Goal: Task Accomplishment & Management: Complete application form

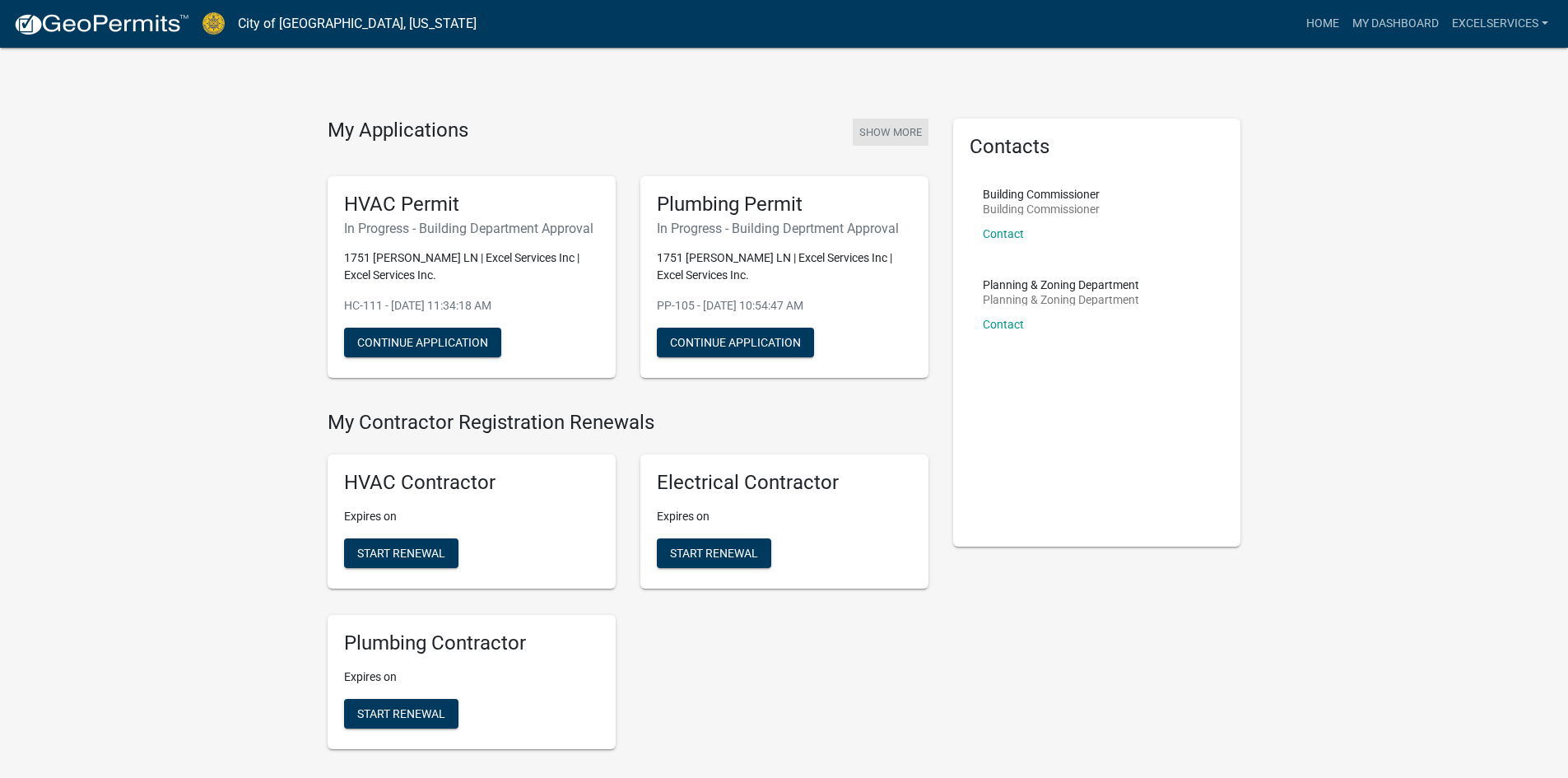
click at [909, 136] on button "Show More" at bounding box center [891, 131] width 76 height 27
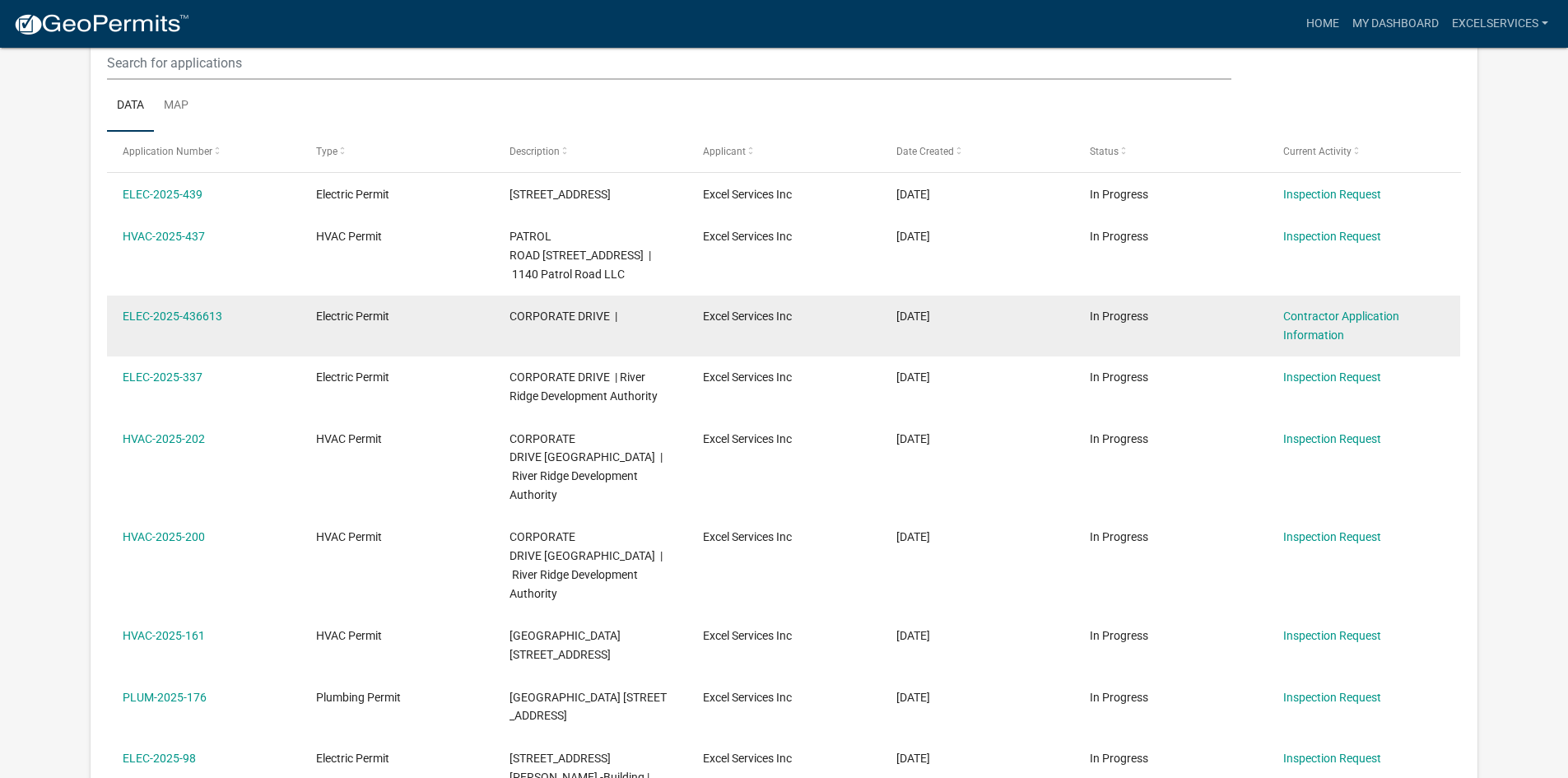
scroll to position [1260, 0]
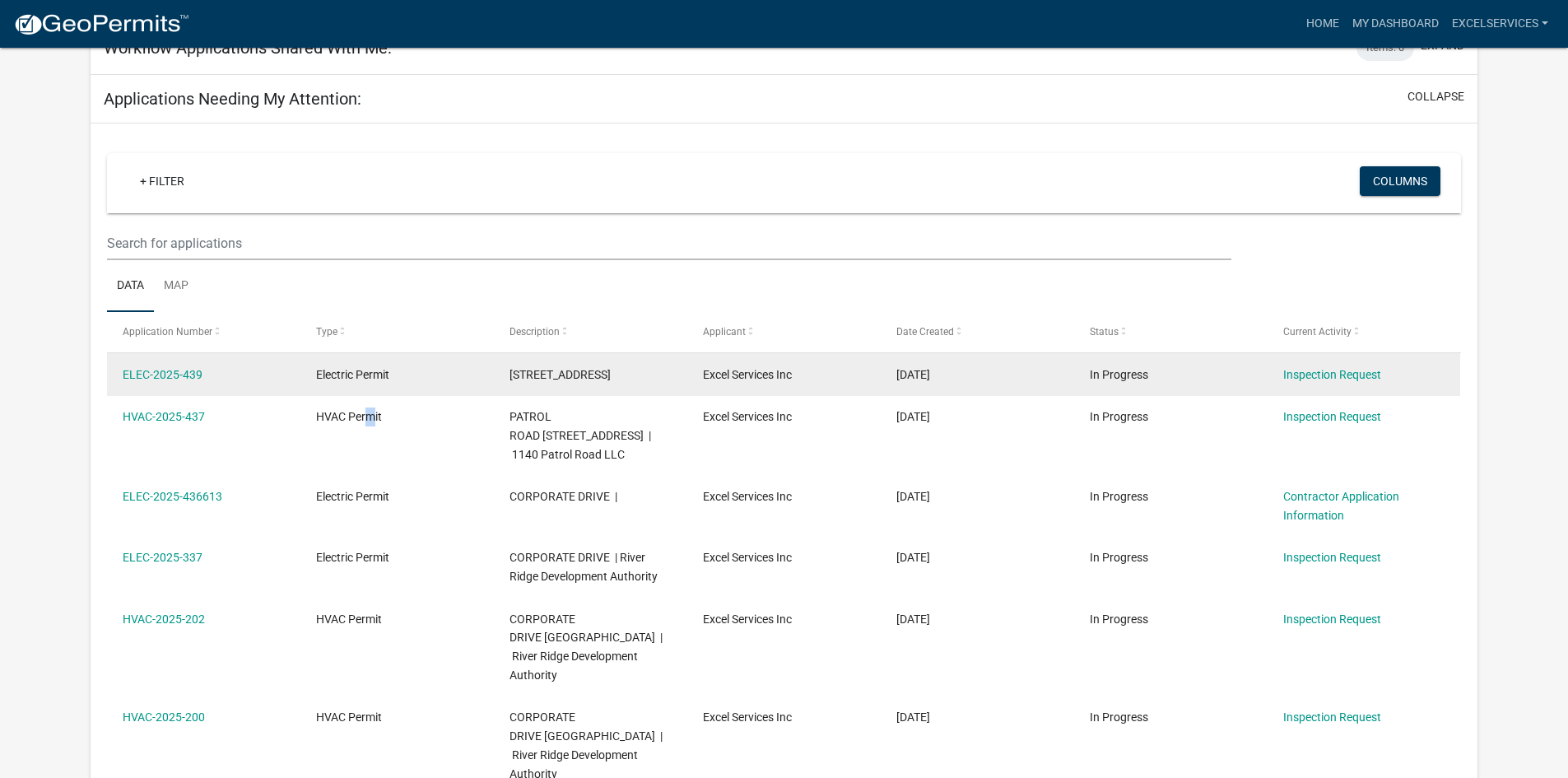
drag, startPoint x: 371, startPoint y: 476, endPoint x: 372, endPoint y: 420, distance: 56.0
click at [107, 420] on datatable-scroller "ELEC-2025-439 Electric Permit [STREET_ADDRESS] Excel Services Inc [DATE] In Pro…" at bounding box center [107, 706] width 0 height 705
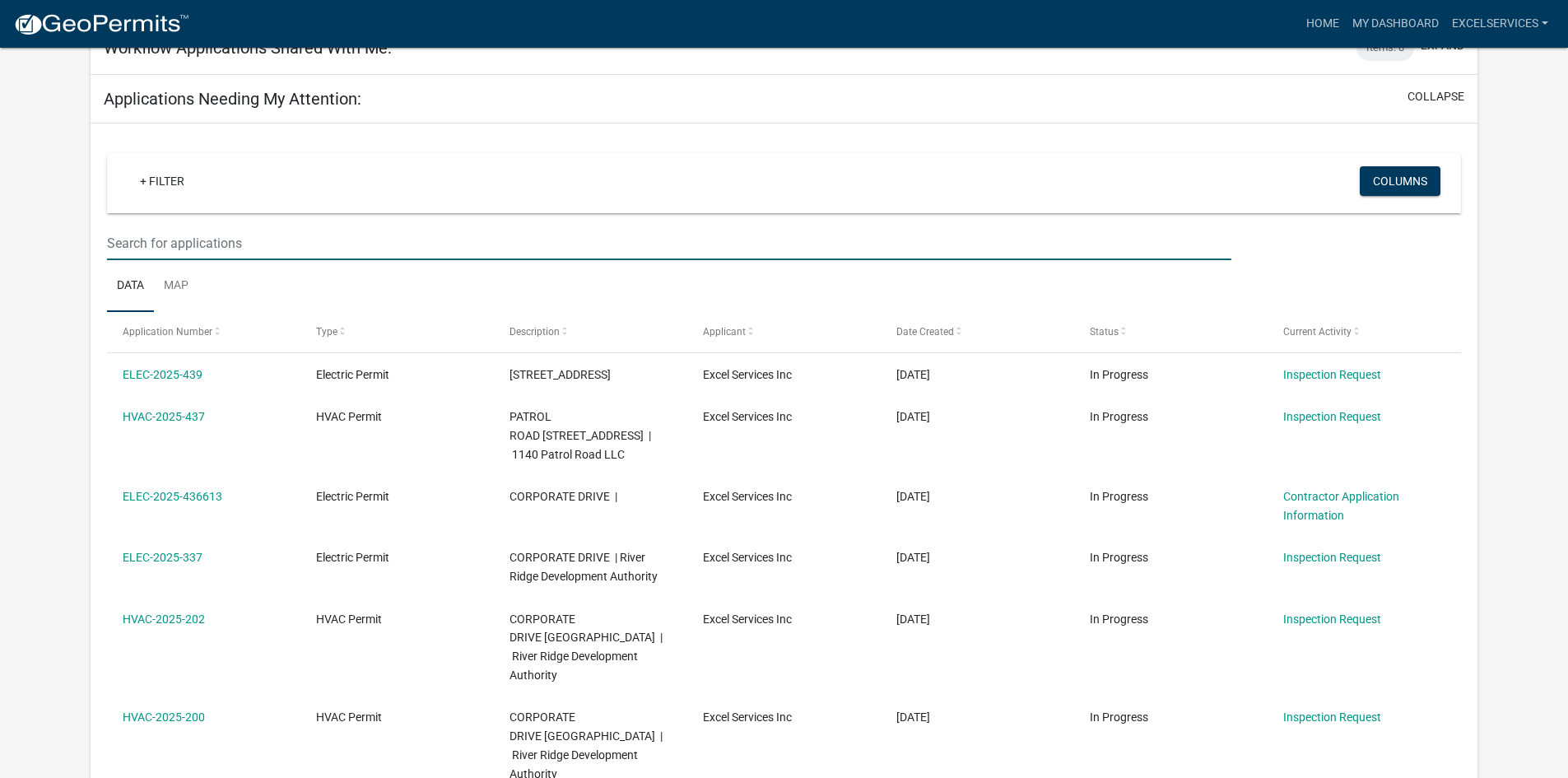
click at [194, 260] on input "text" at bounding box center [669, 243] width 1123 height 34
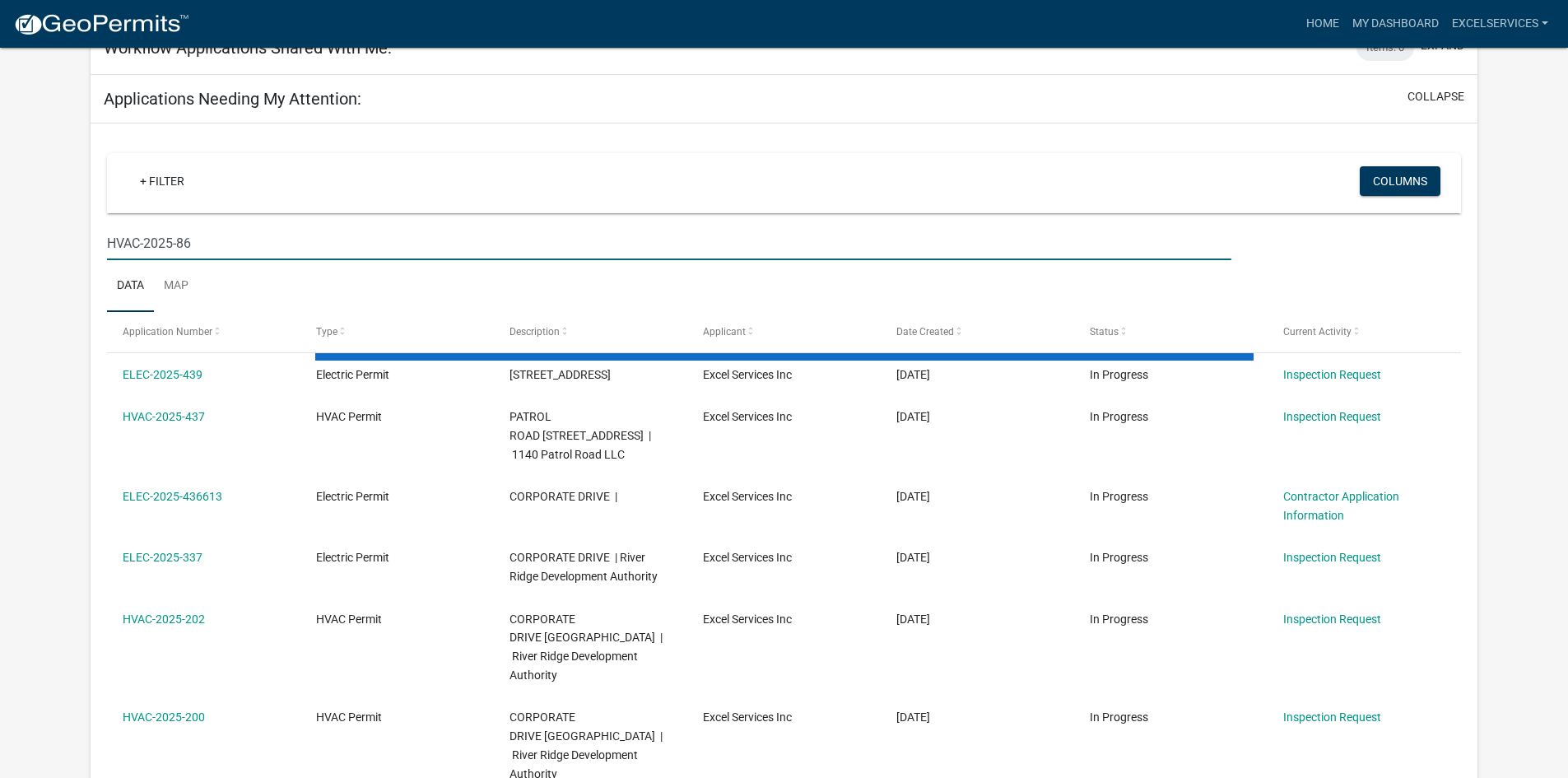
type input "HVAC-2025-86"
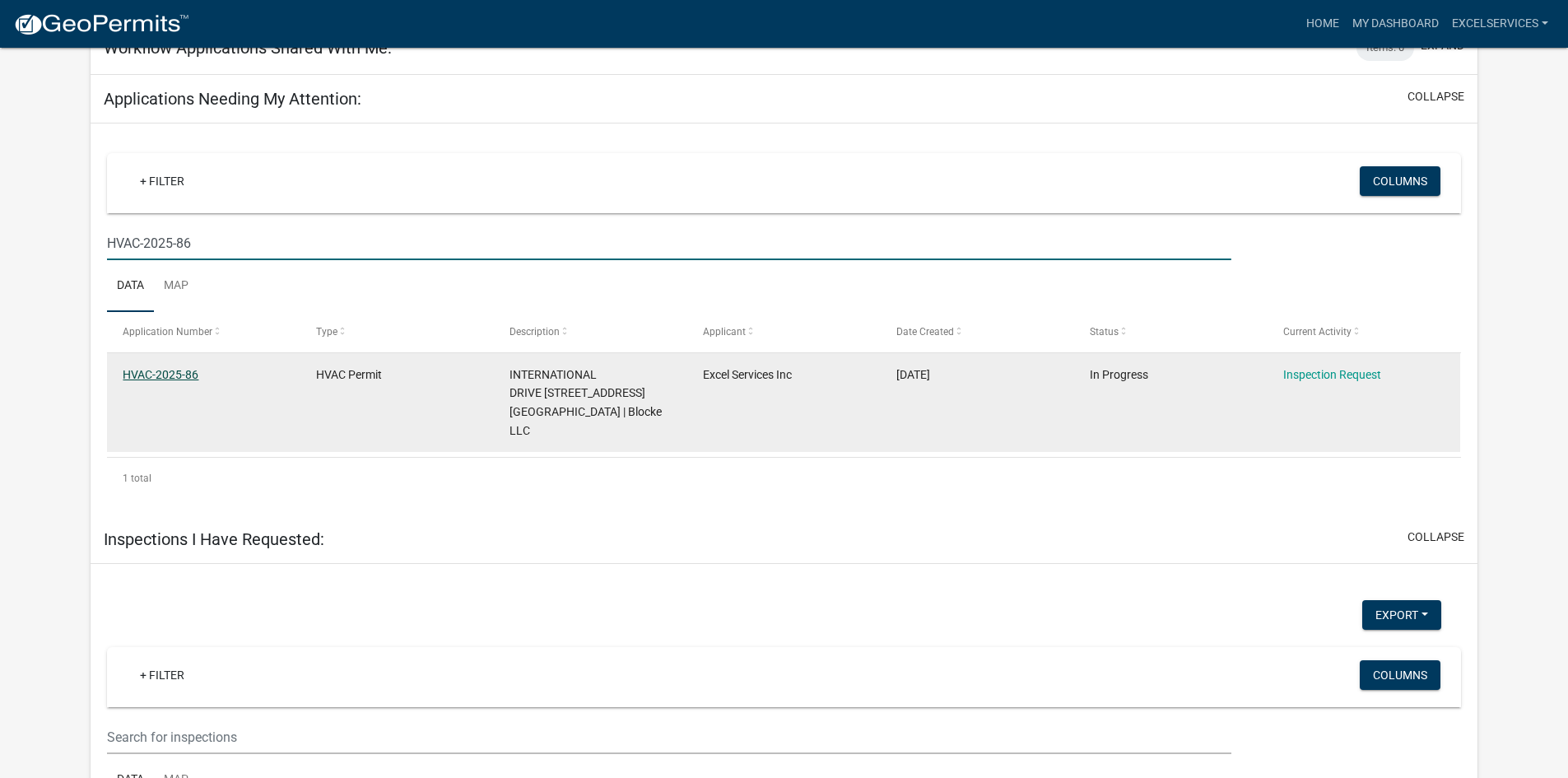
click at [151, 381] on link "HVAC-2025-86" at bounding box center [161, 374] width 76 height 13
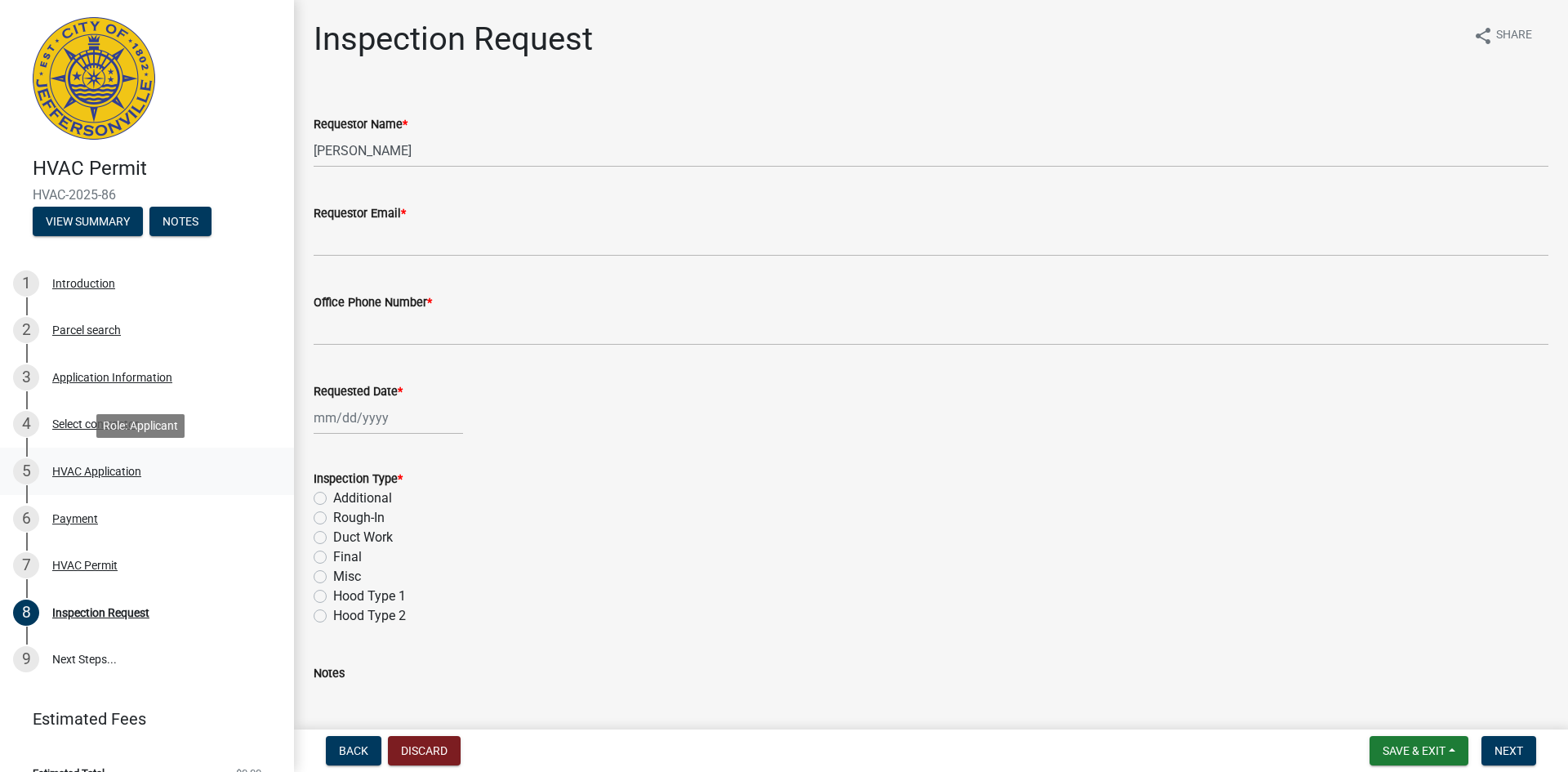
click at [109, 467] on div "HVAC Application" at bounding box center [97, 471] width 89 height 11
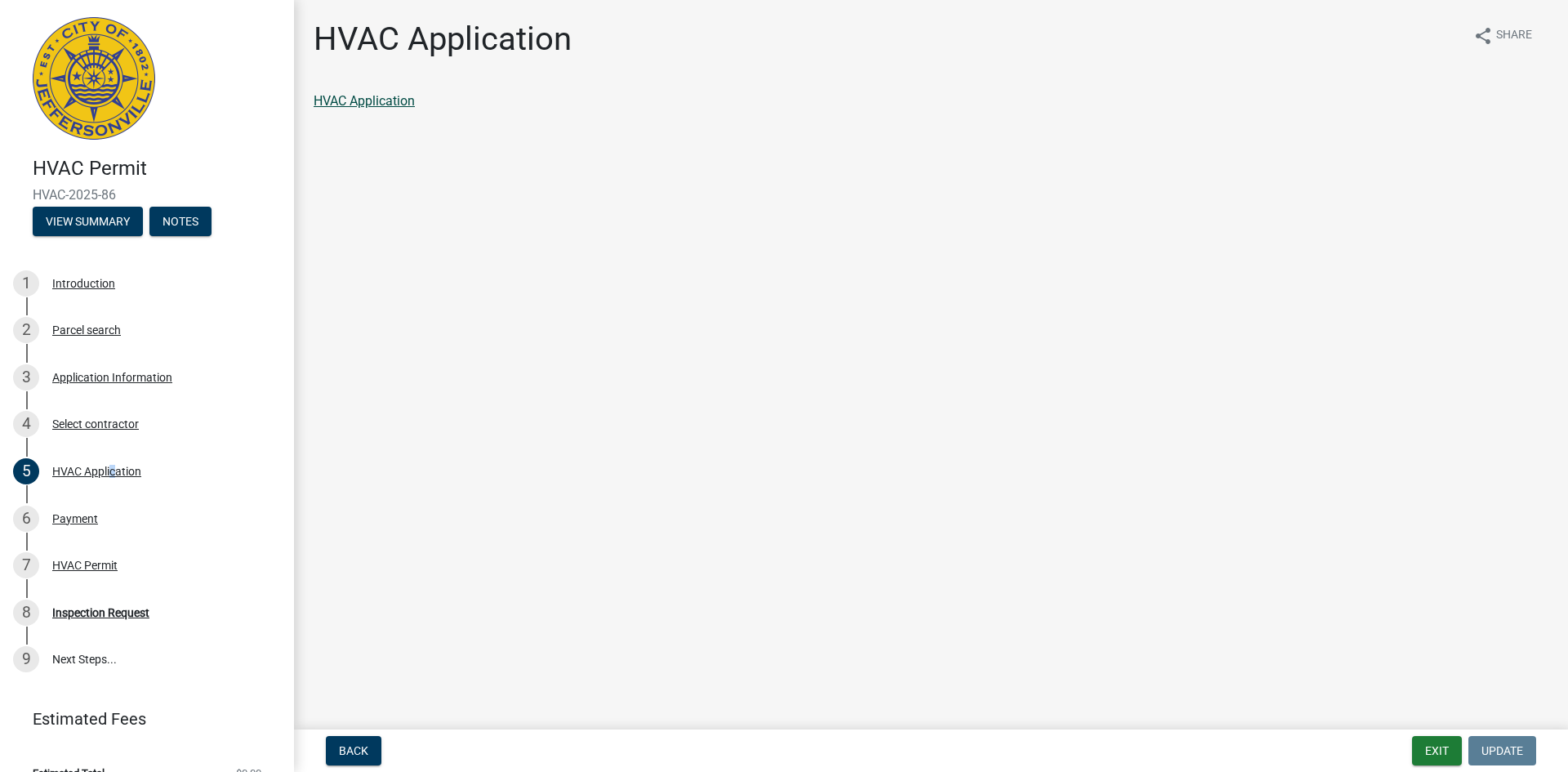
click at [405, 106] on link "HVAC Application" at bounding box center [364, 101] width 101 height 15
click at [93, 383] on div "Application Information" at bounding box center [112, 377] width 120 height 11
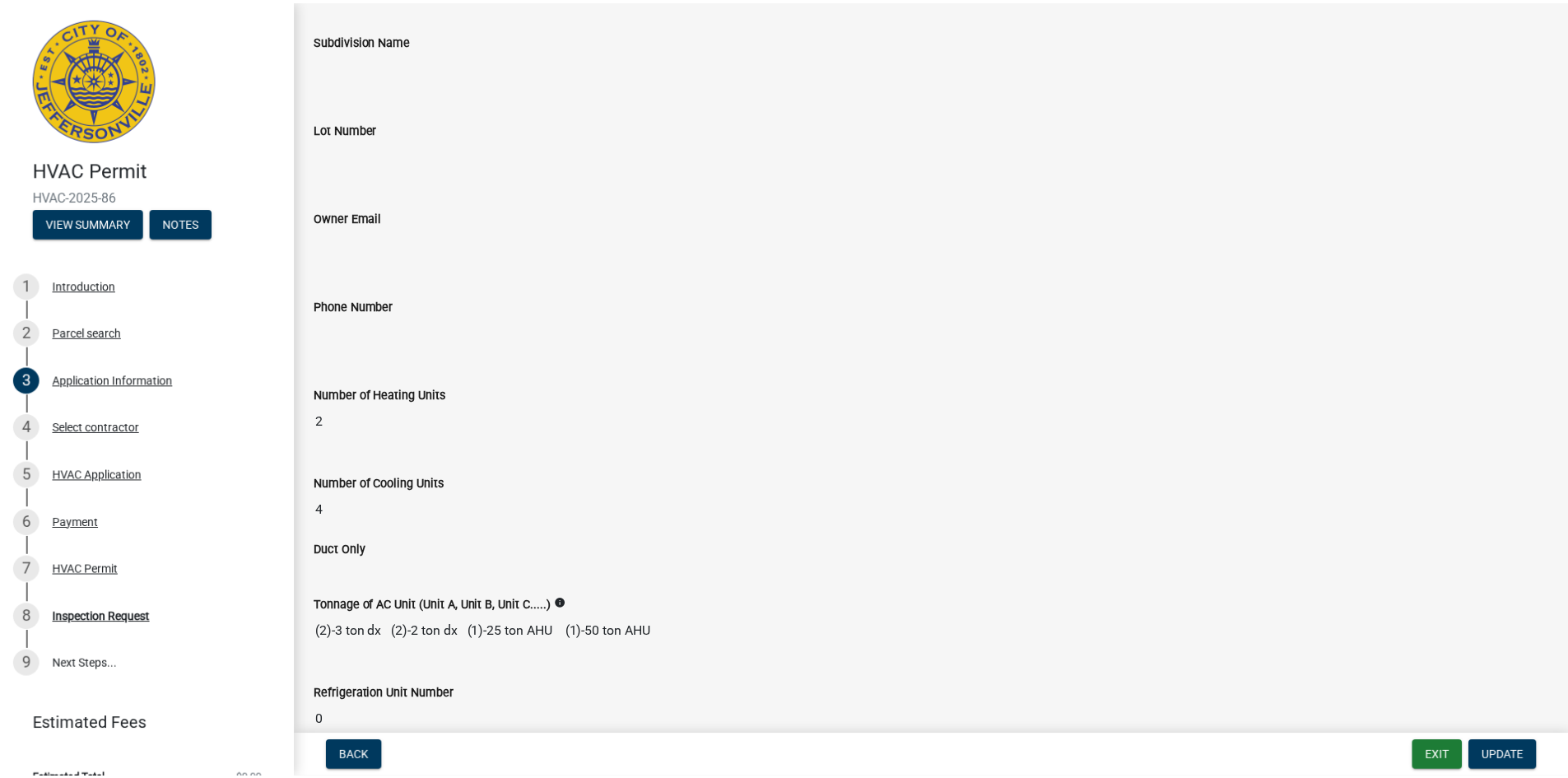
scroll to position [577, 0]
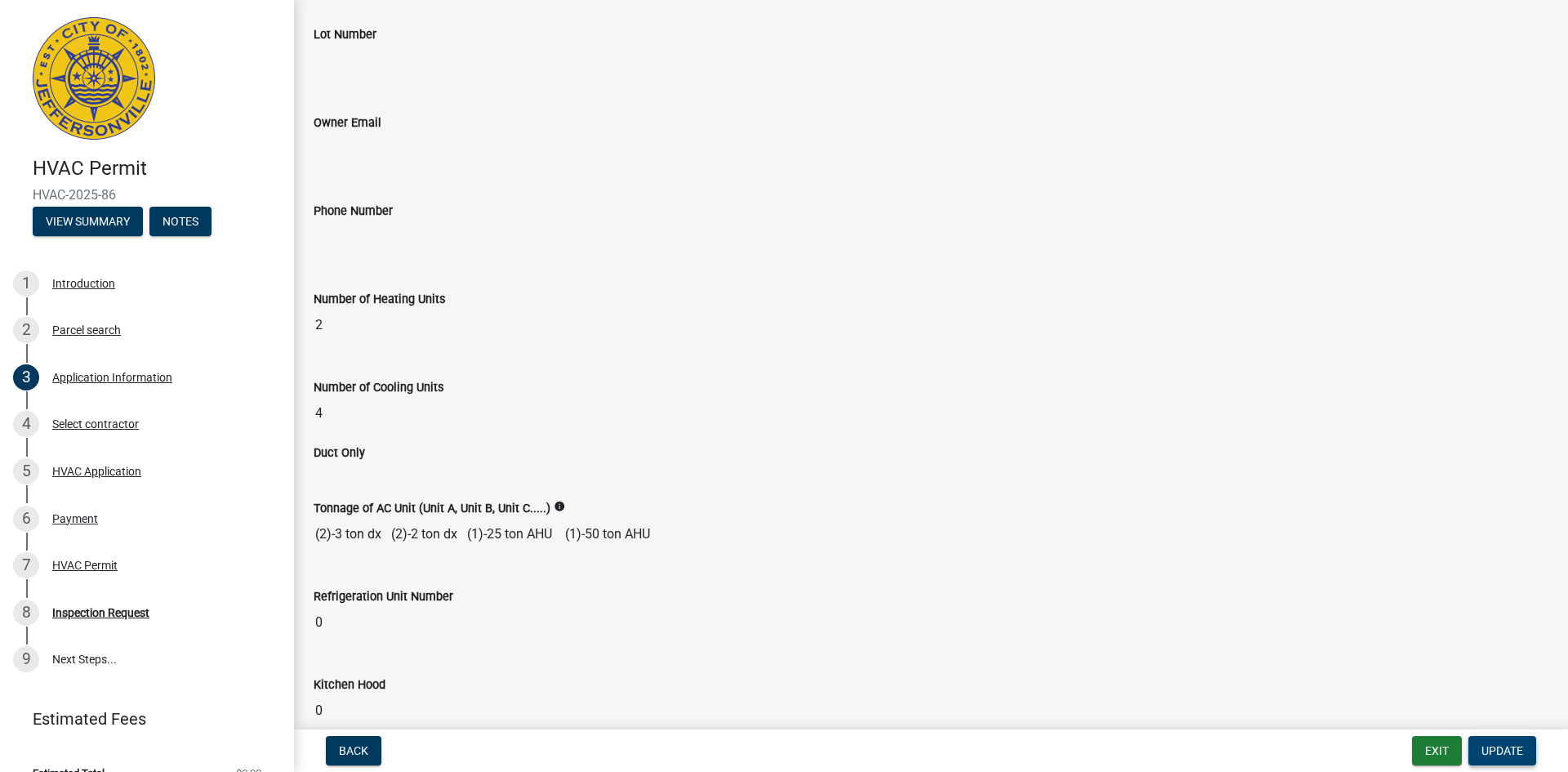
click at [1258, 743] on button "Update" at bounding box center [1502, 751] width 68 height 29
click at [1258, 747] on span "Update" at bounding box center [1502, 751] width 42 height 13
click at [1258, 745] on button "Exit" at bounding box center [1437, 751] width 50 height 29
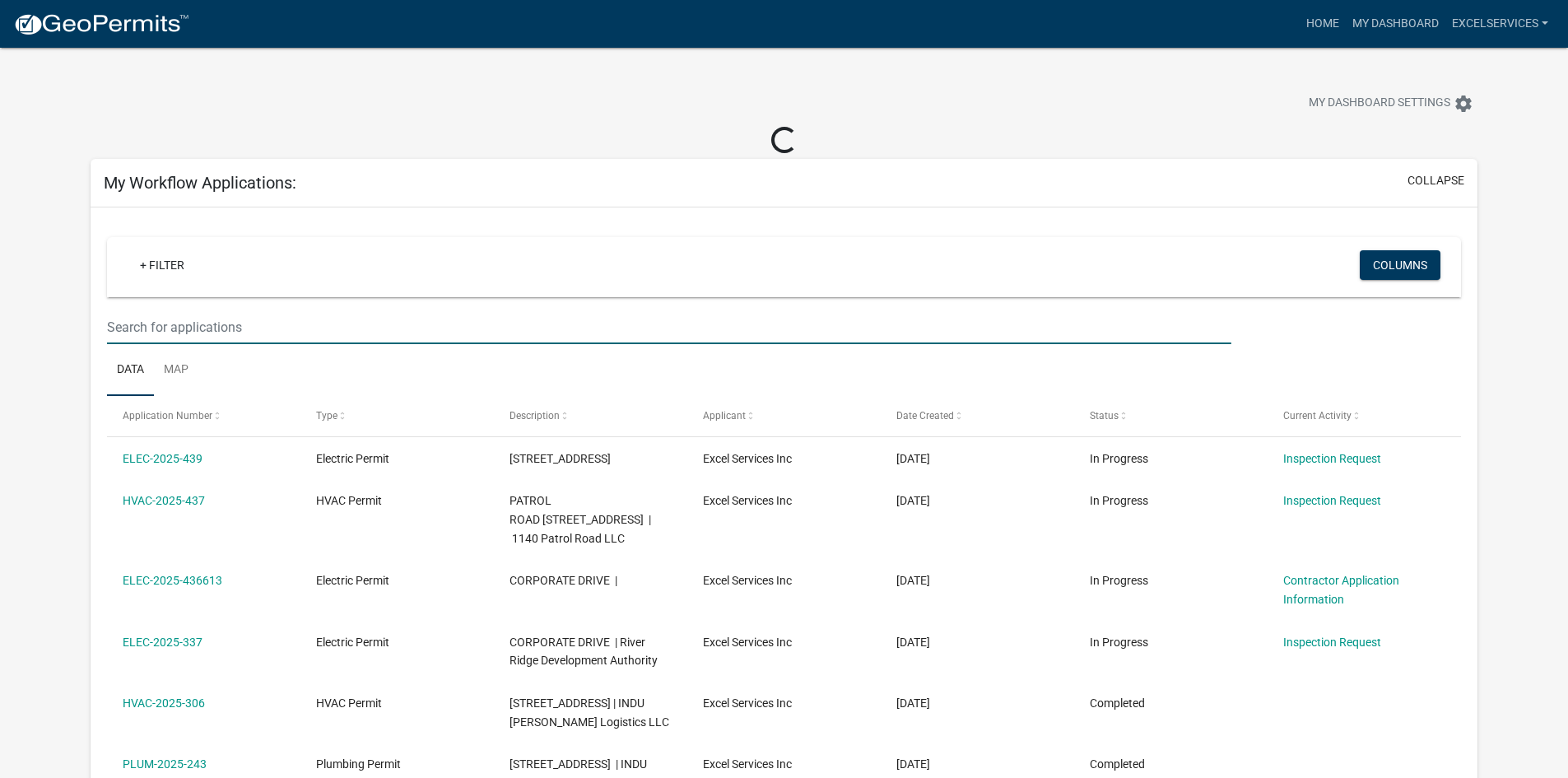
click at [162, 325] on input "text" at bounding box center [669, 327] width 1123 height 34
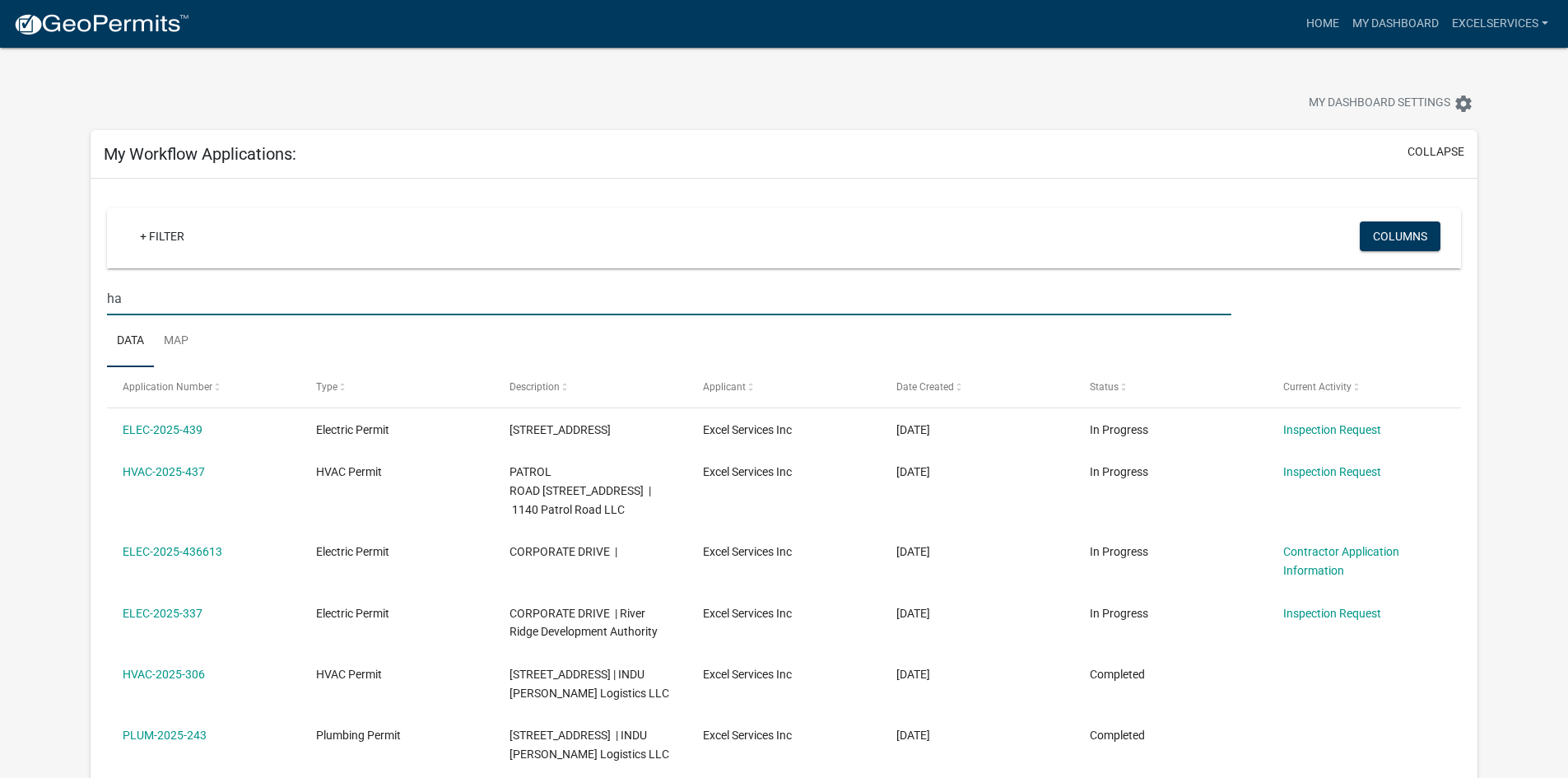
type input "h"
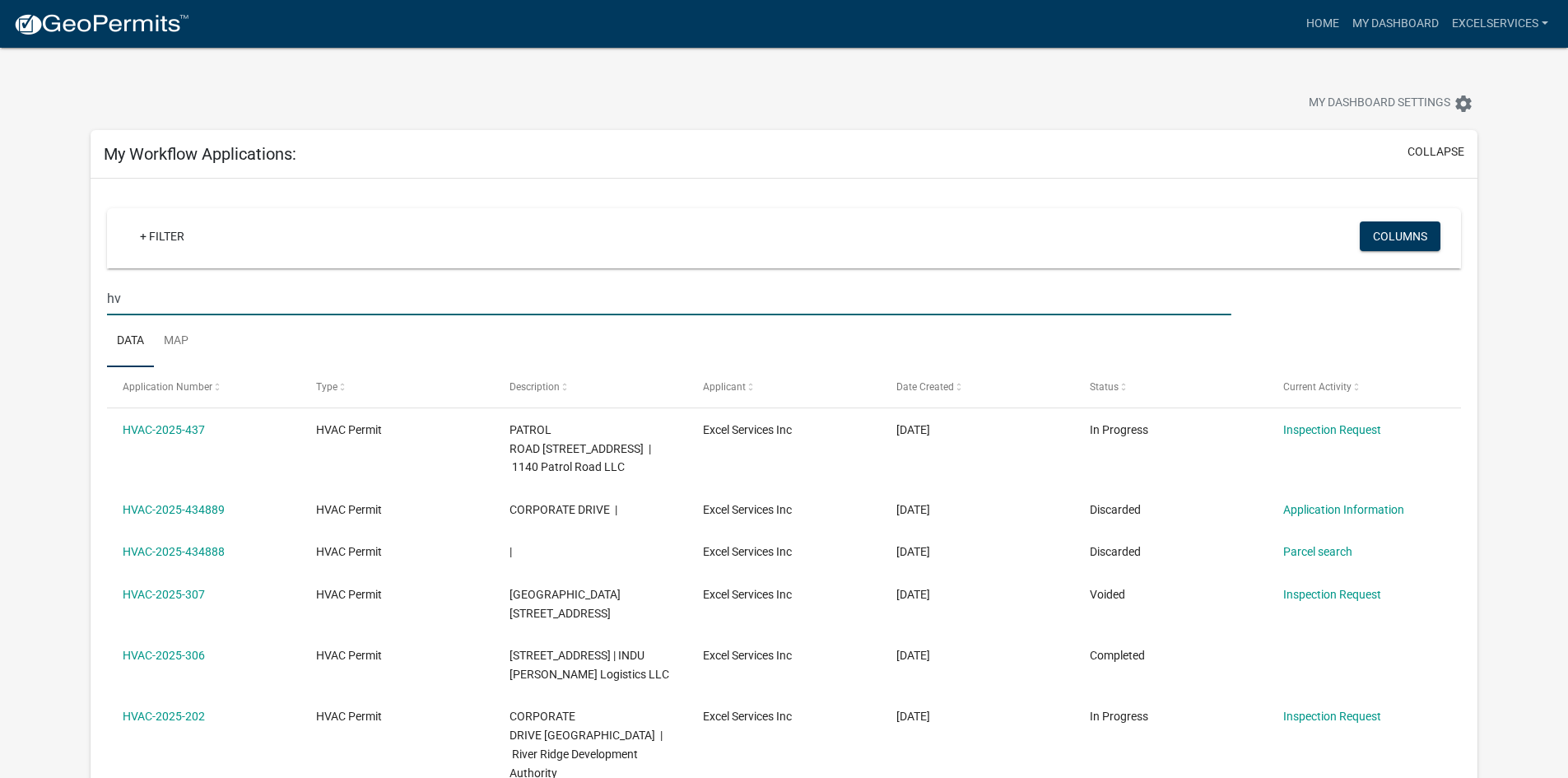
type input "h"
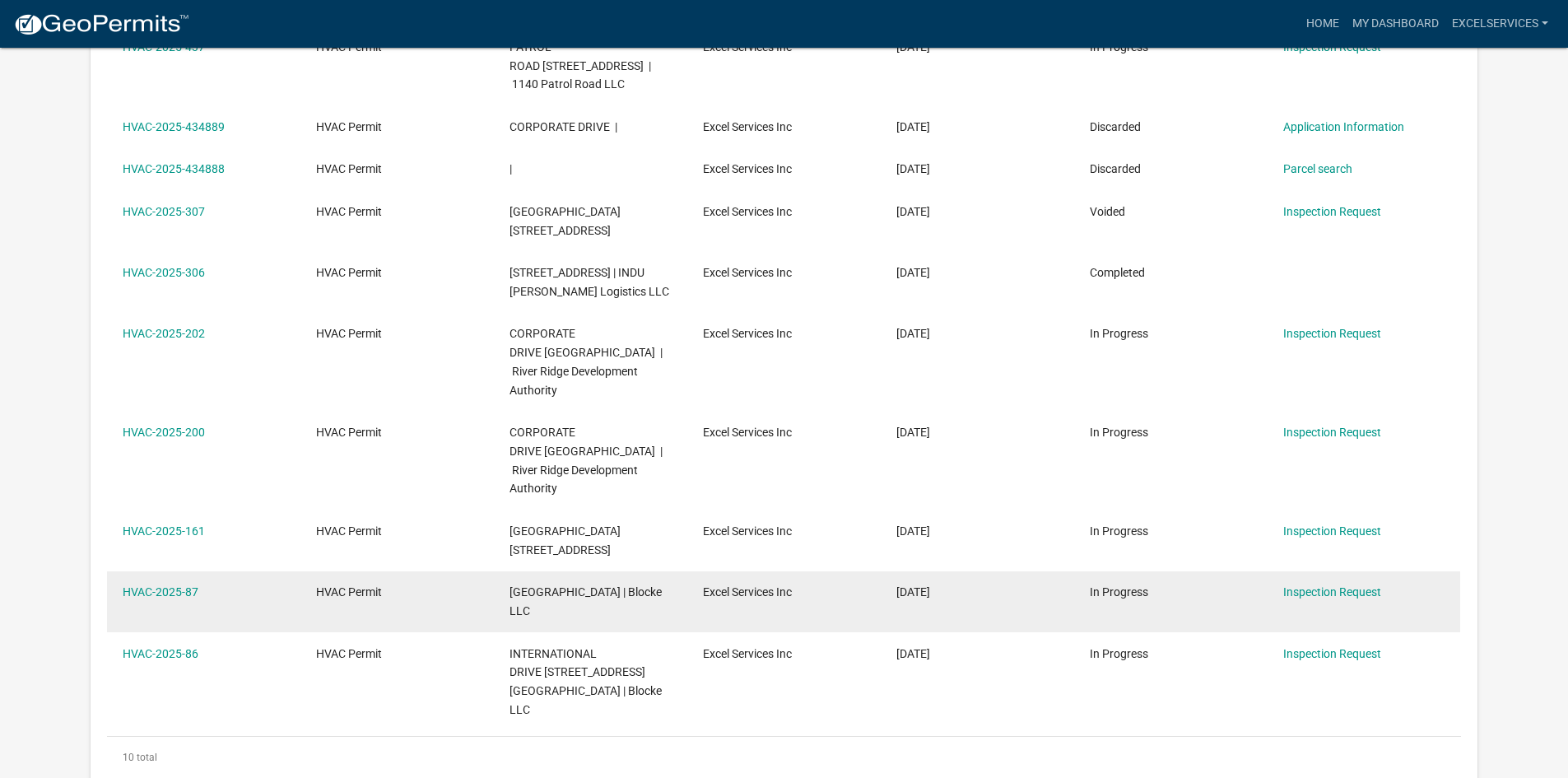
scroll to position [411, 0]
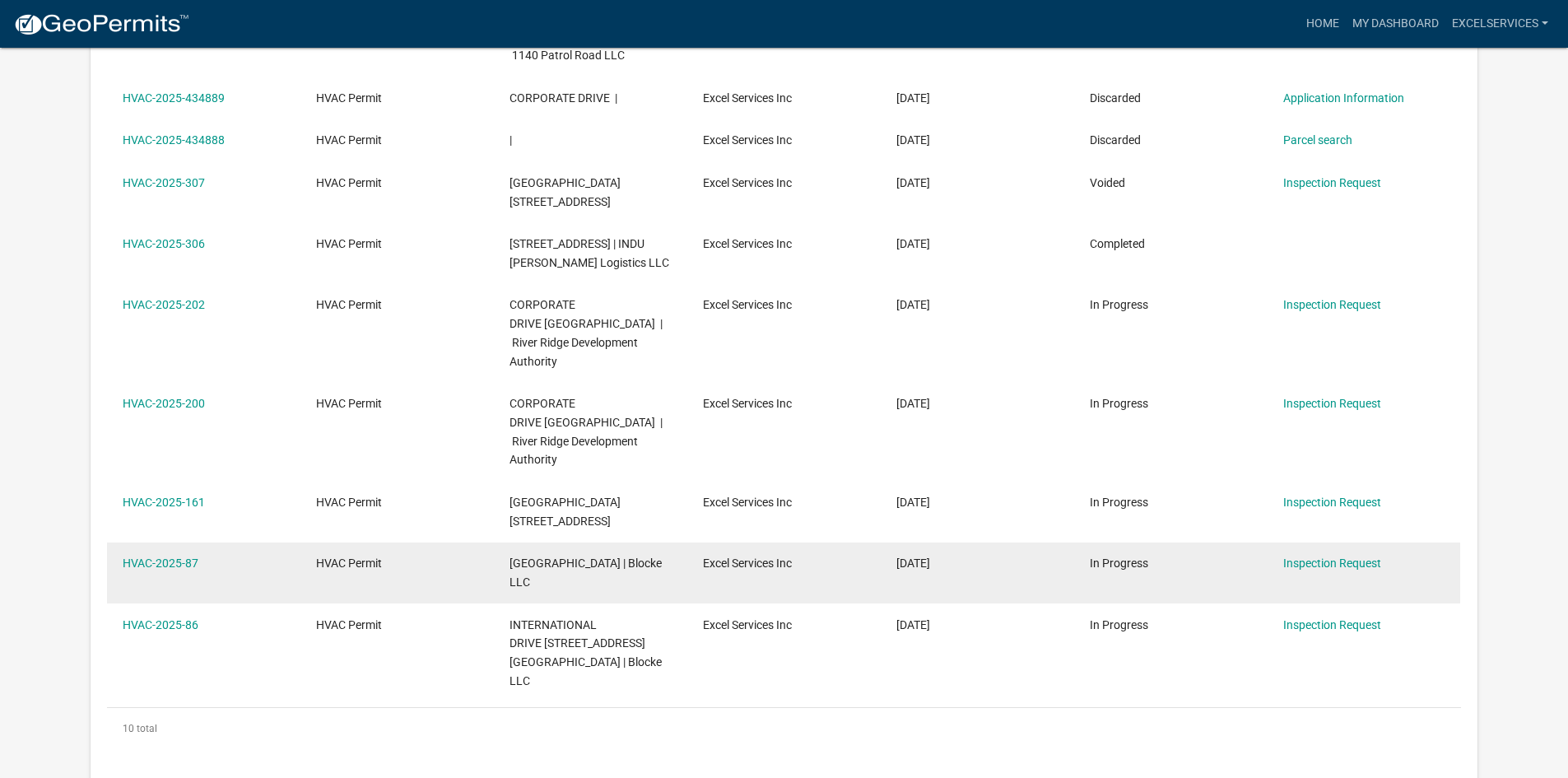
type input "HVAC-2025"
click at [284, 546] on datatable-body-cell "HVAC-2025-87" at bounding box center [204, 573] width 194 height 61
click at [165, 557] on link "HVAC-2025-87" at bounding box center [161, 563] width 76 height 13
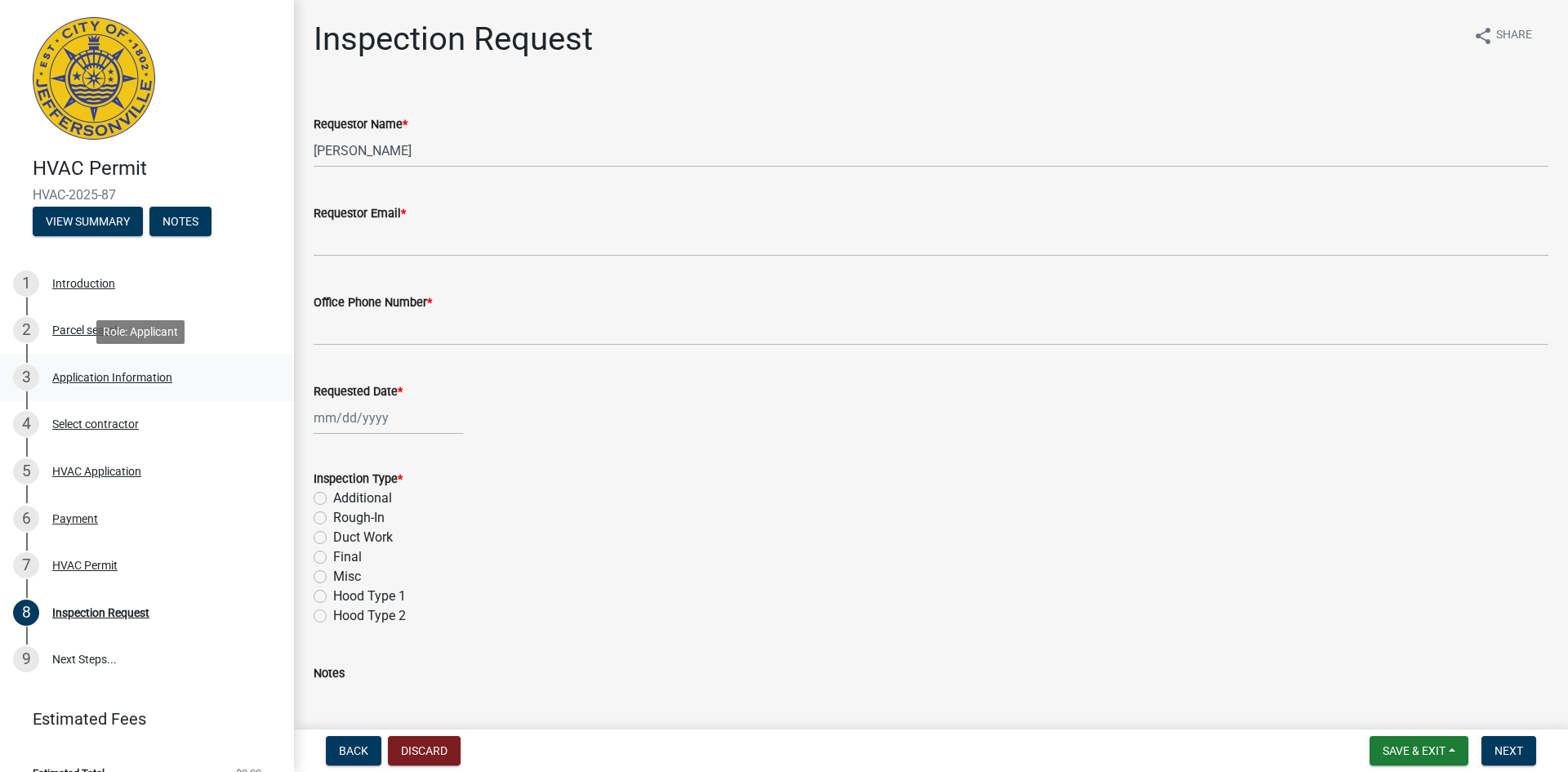
click at [114, 371] on div "Application Information" at bounding box center [112, 377] width 120 height 11
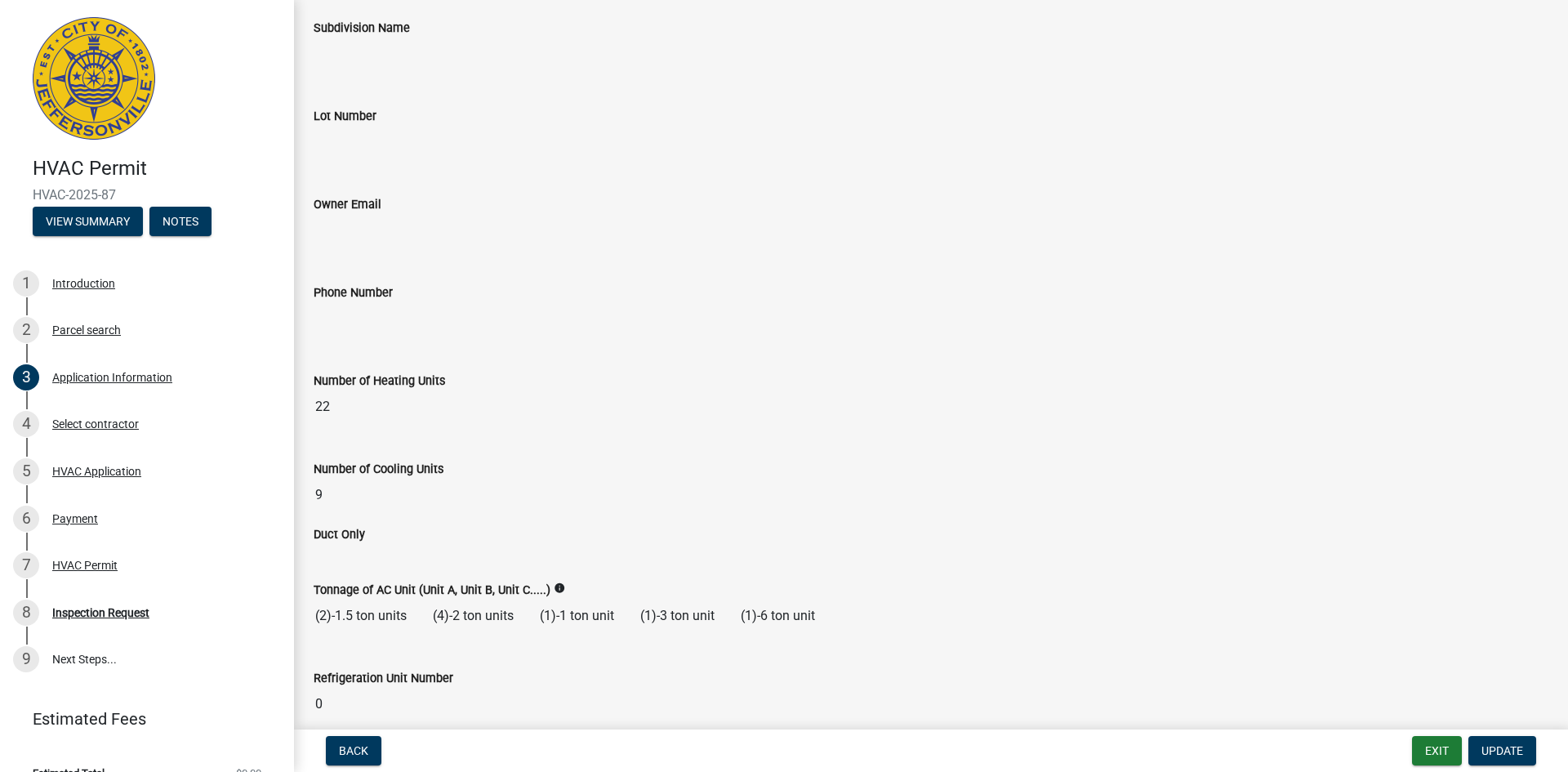
scroll to position [572, 0]
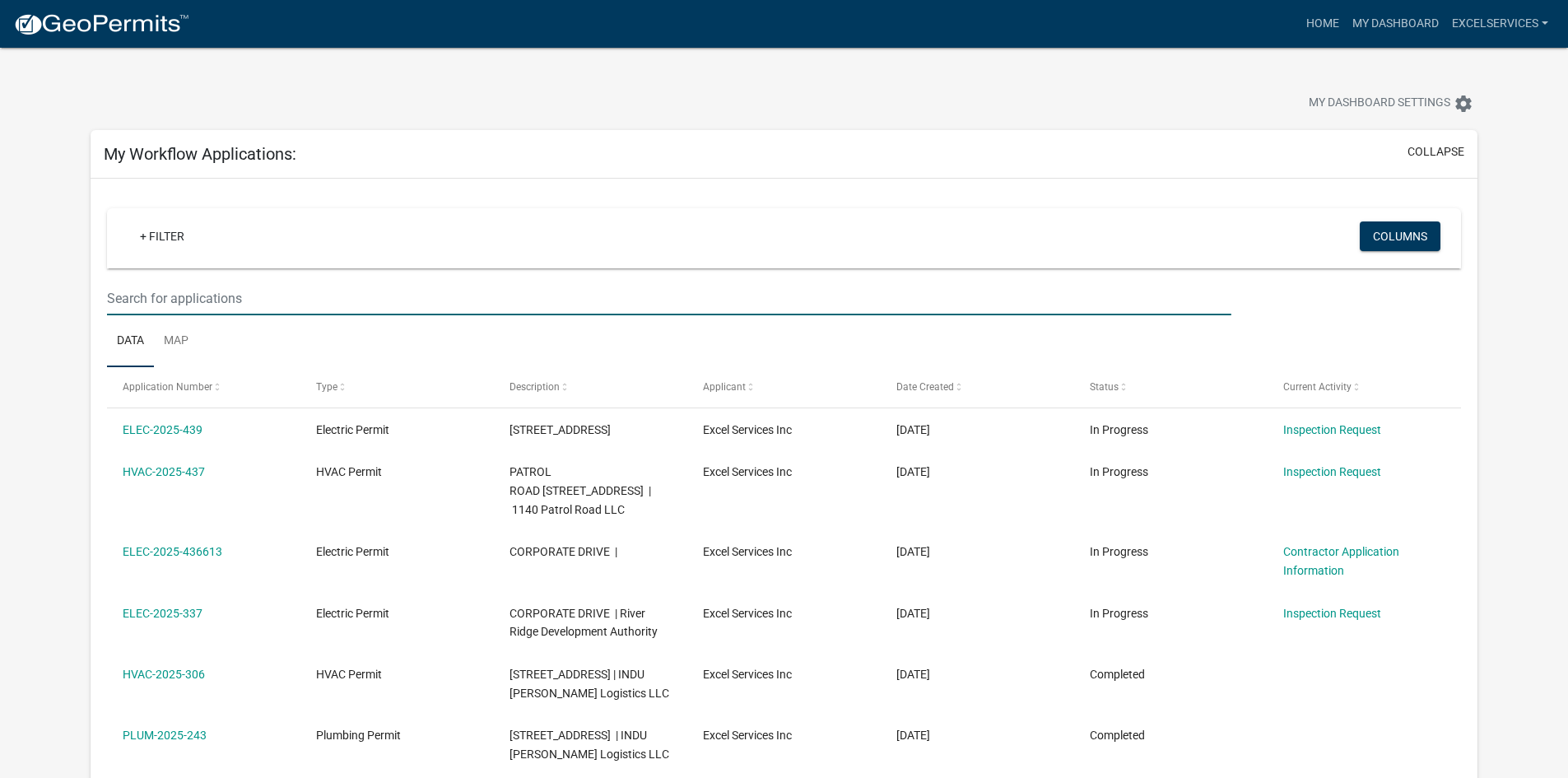
click at [206, 292] on input "text" at bounding box center [669, 298] width 1123 height 34
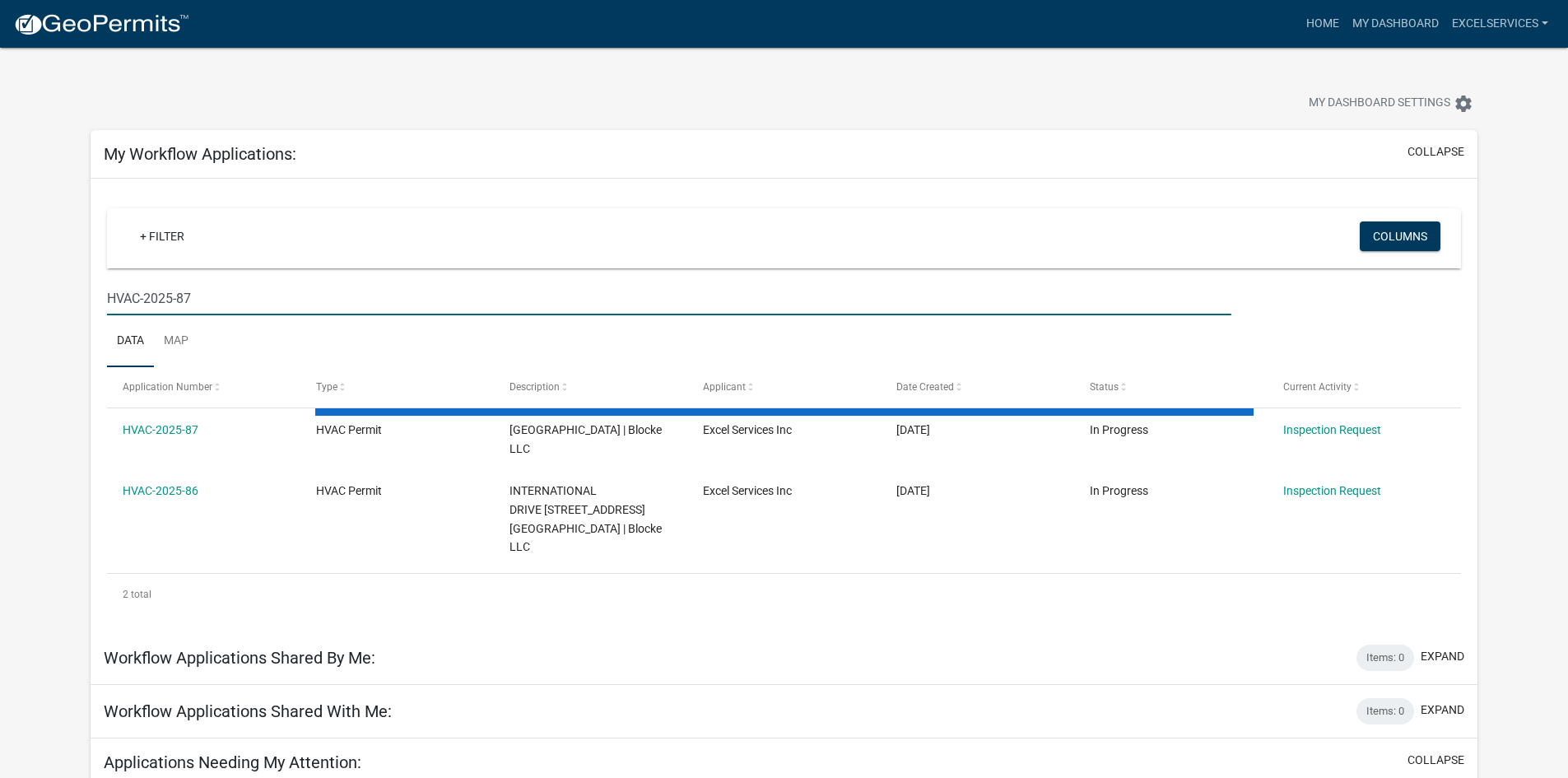
type input "HVAC-2025-87"
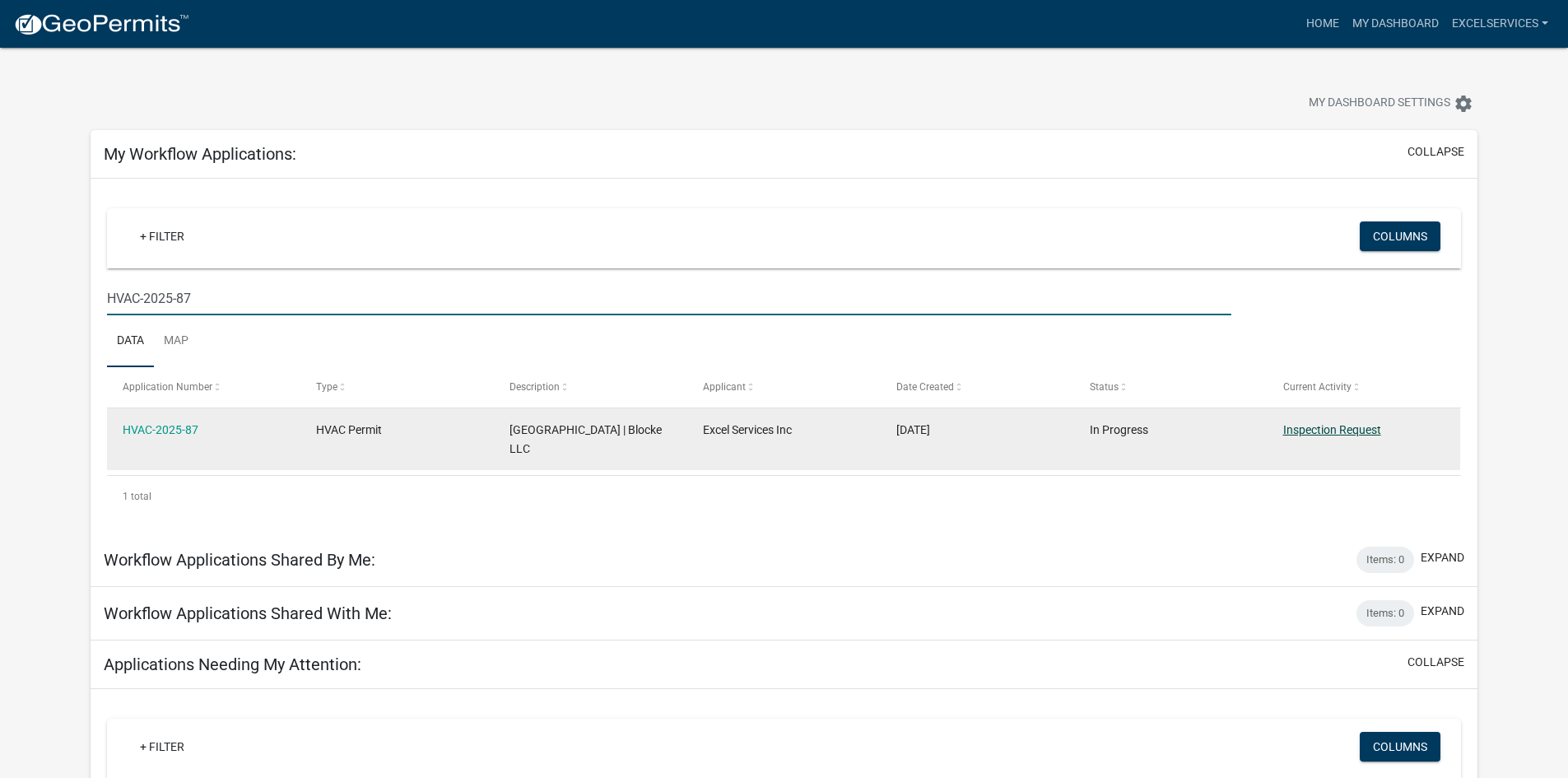
click at [1267, 432] on link "Inspection Request" at bounding box center [1331, 430] width 98 height 13
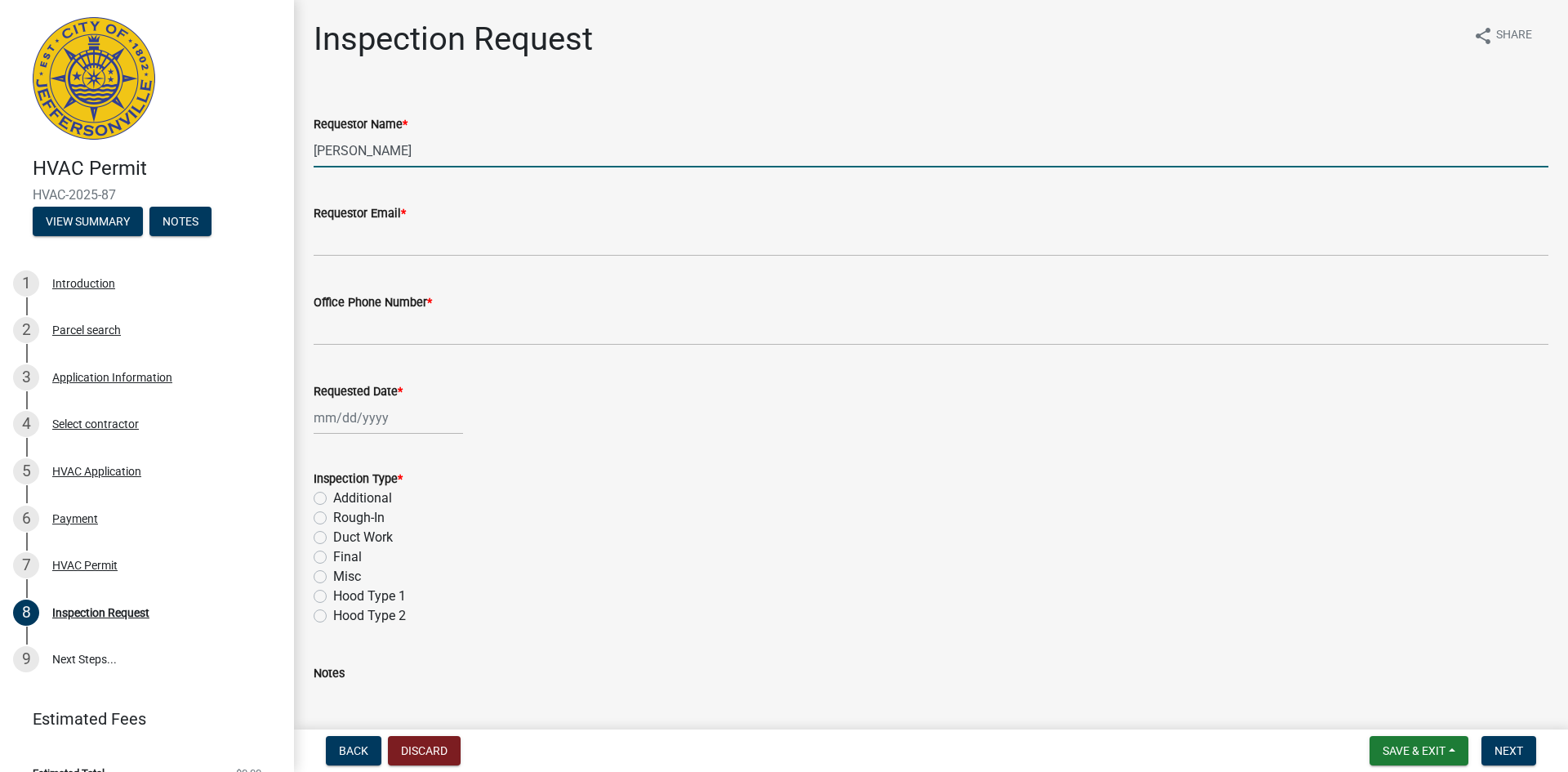
drag, startPoint x: 413, startPoint y: 148, endPoint x: 301, endPoint y: 184, distance: 117.6
click at [300, 186] on div "Inspection Request share Share Requestor Name * [PERSON_NAME] Requestor Email *…" at bounding box center [931, 448] width 1274 height 857
type input "l"
type input "[PERSON_NAME]"
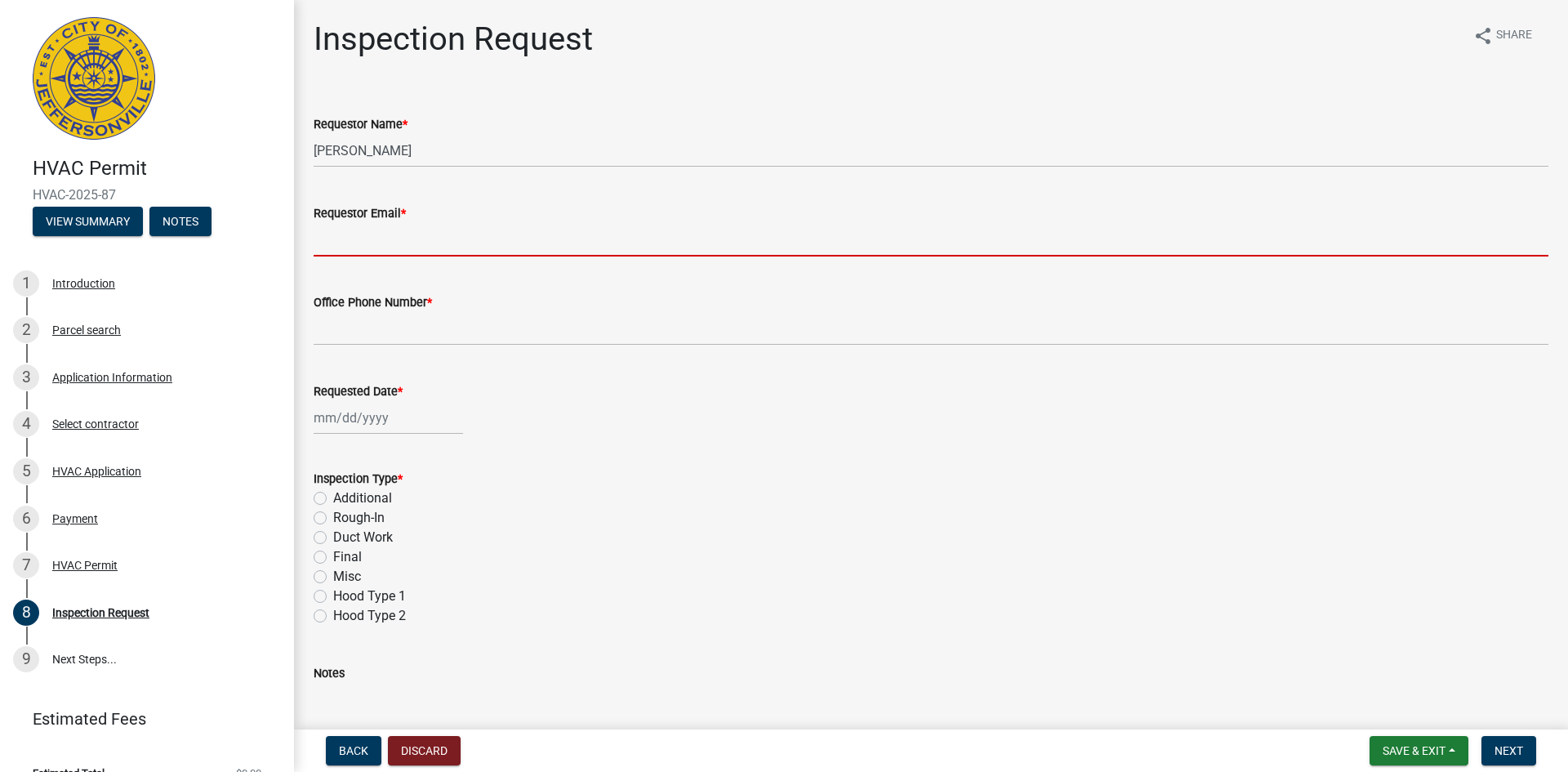
click at [363, 235] on input "Requestor Email *" at bounding box center [931, 239] width 1235 height 33
type input "[EMAIL_ADDRESS][DOMAIN_NAME]"
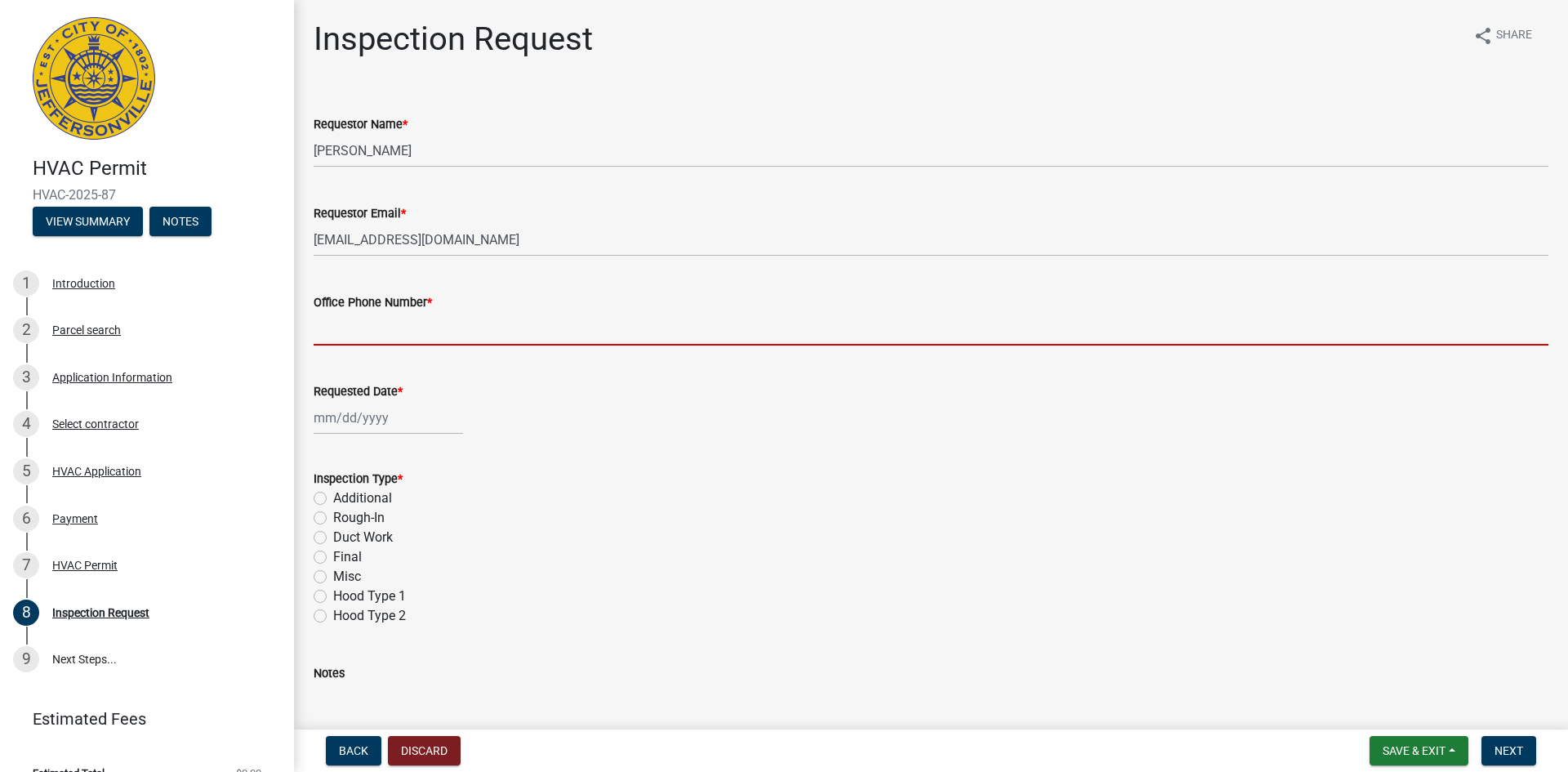
click at [366, 318] on input "Office Phone Number *" at bounding box center [931, 329] width 1235 height 33
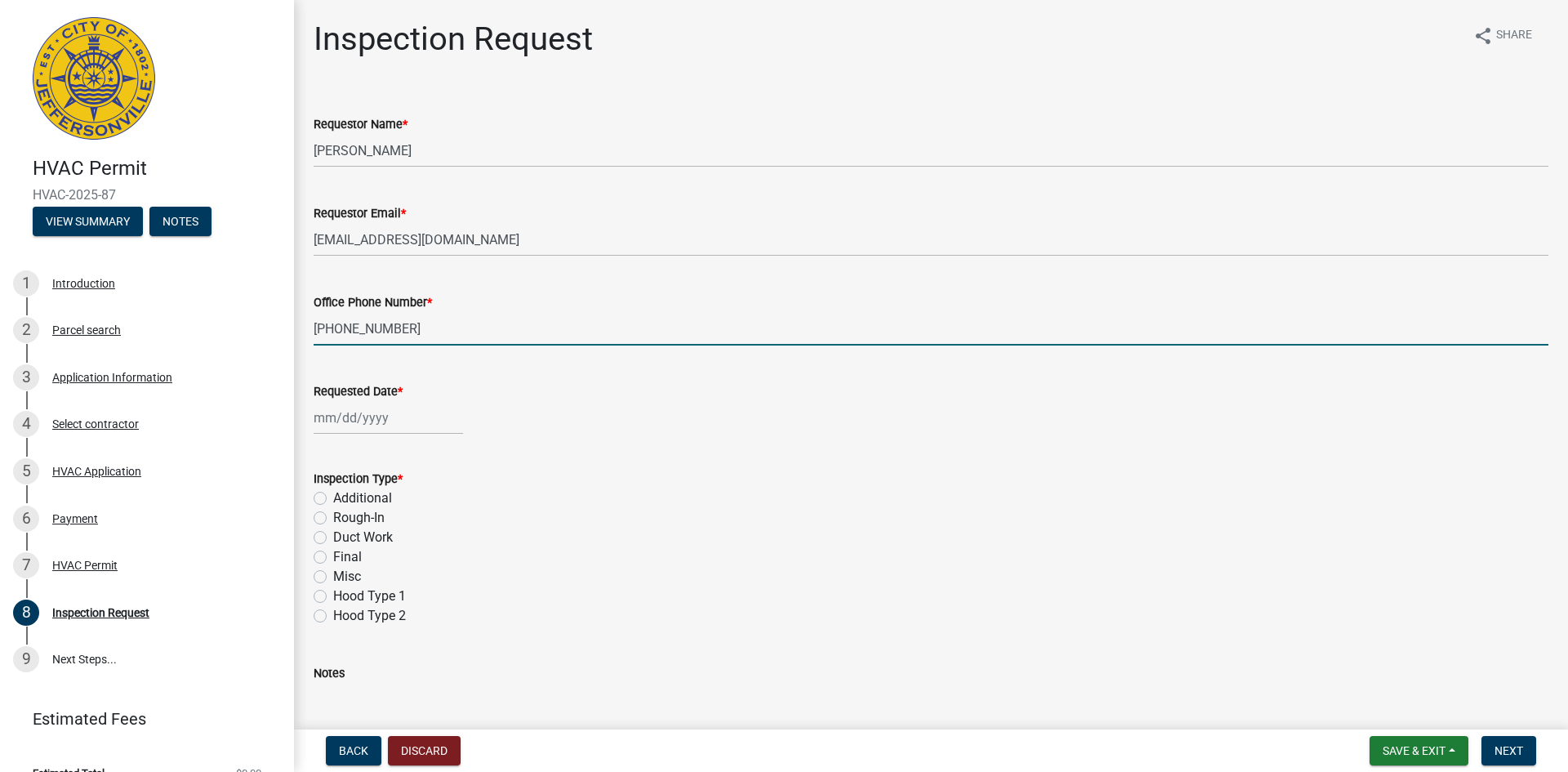
type input "[PHONE_NUMBER]"
select select "8"
select select "2025"
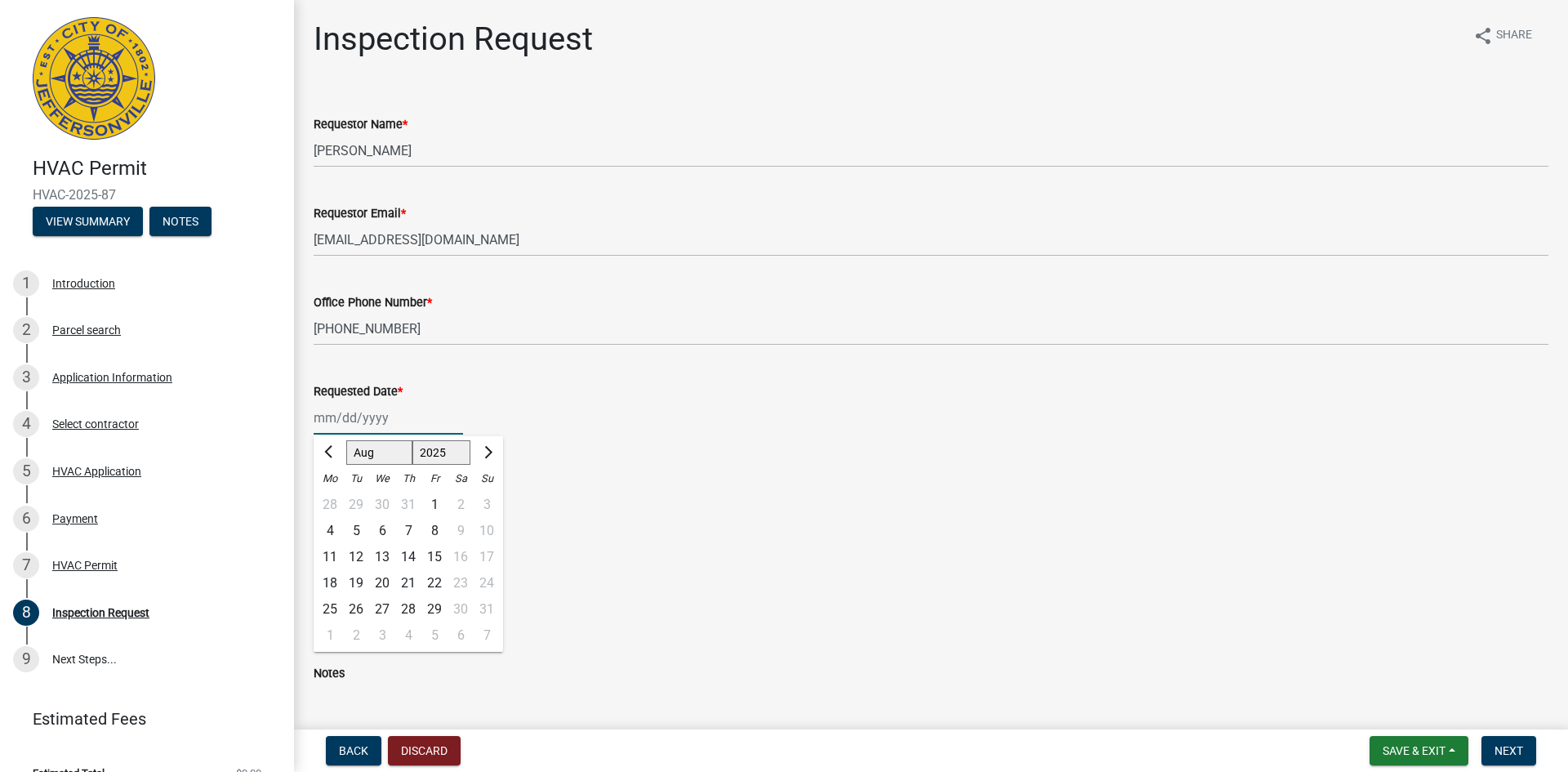
click at [369, 421] on div "[PERSON_NAME] Feb Mar Apr [PERSON_NAME][DATE] Oct Nov [DATE] 1526 1527 1528 152…" at bounding box center [388, 418] width 149 height 33
click at [438, 579] on div "22" at bounding box center [434, 583] width 26 height 26
type input "[DATE]"
click at [345, 518] on label "Rough-In" at bounding box center [359, 517] width 51 height 20
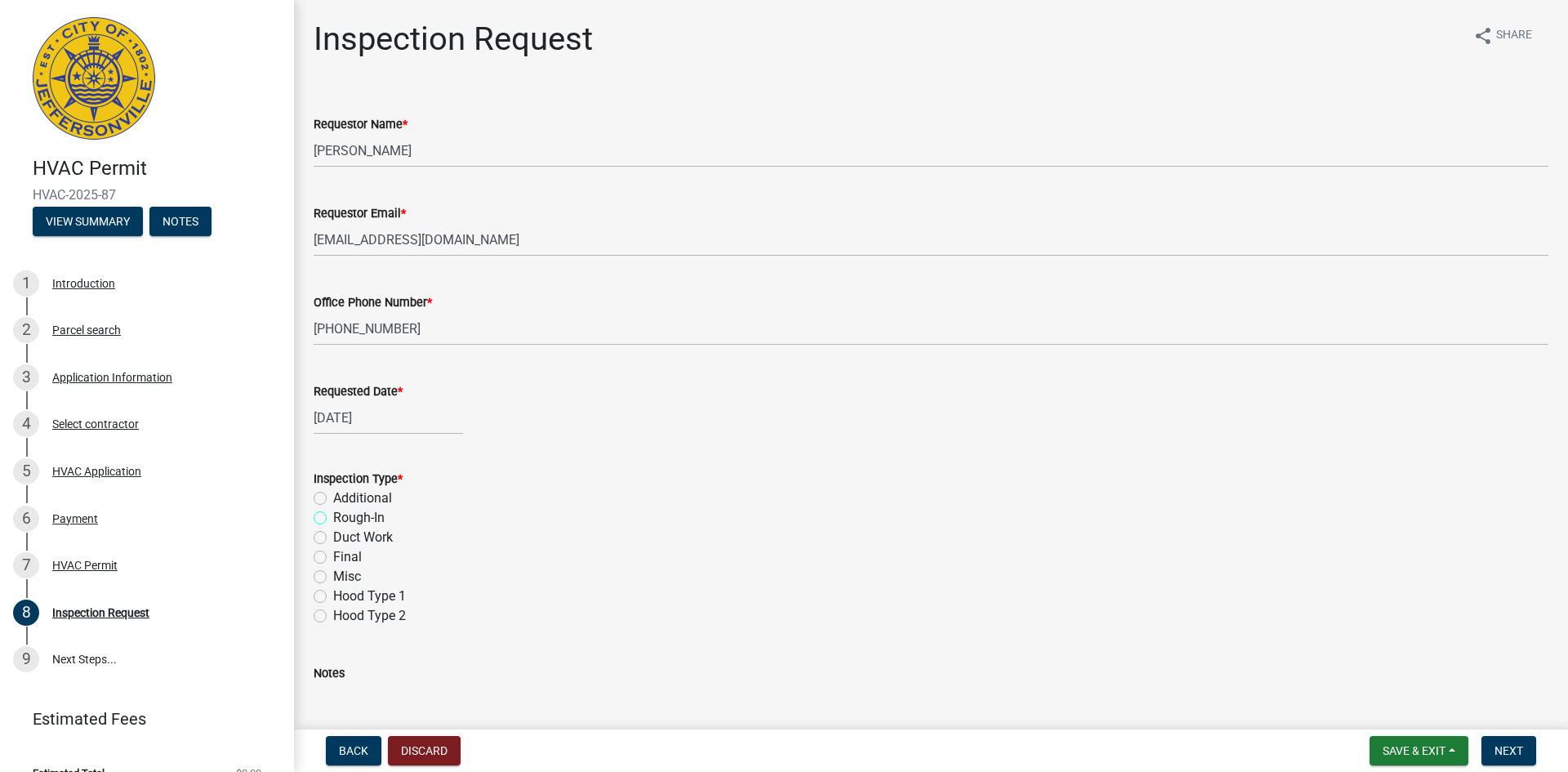
click at [344, 518] on input "Rough-In" at bounding box center [339, 513] width 10 height 10
radio input "true"
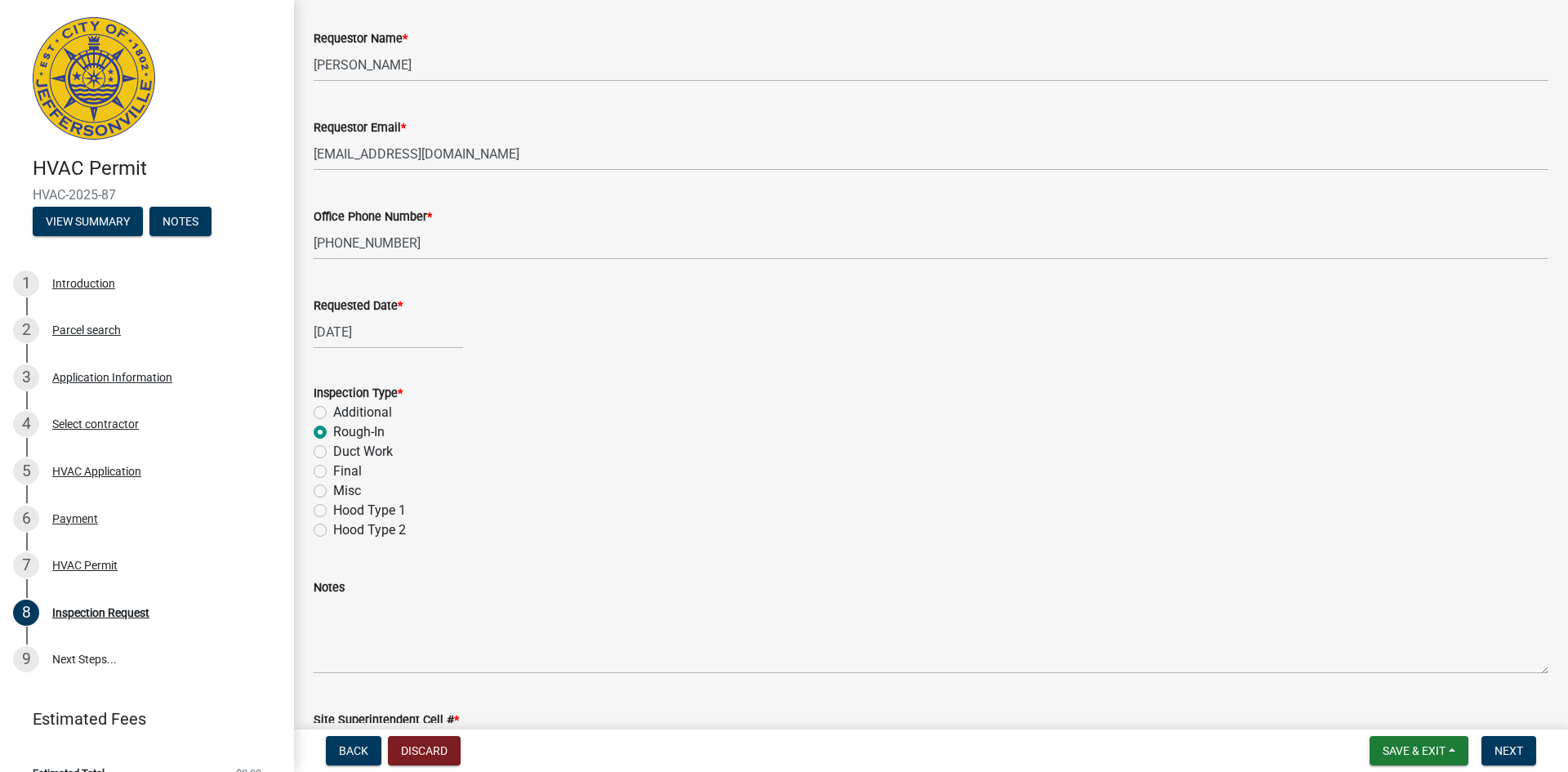
scroll to position [202, 0]
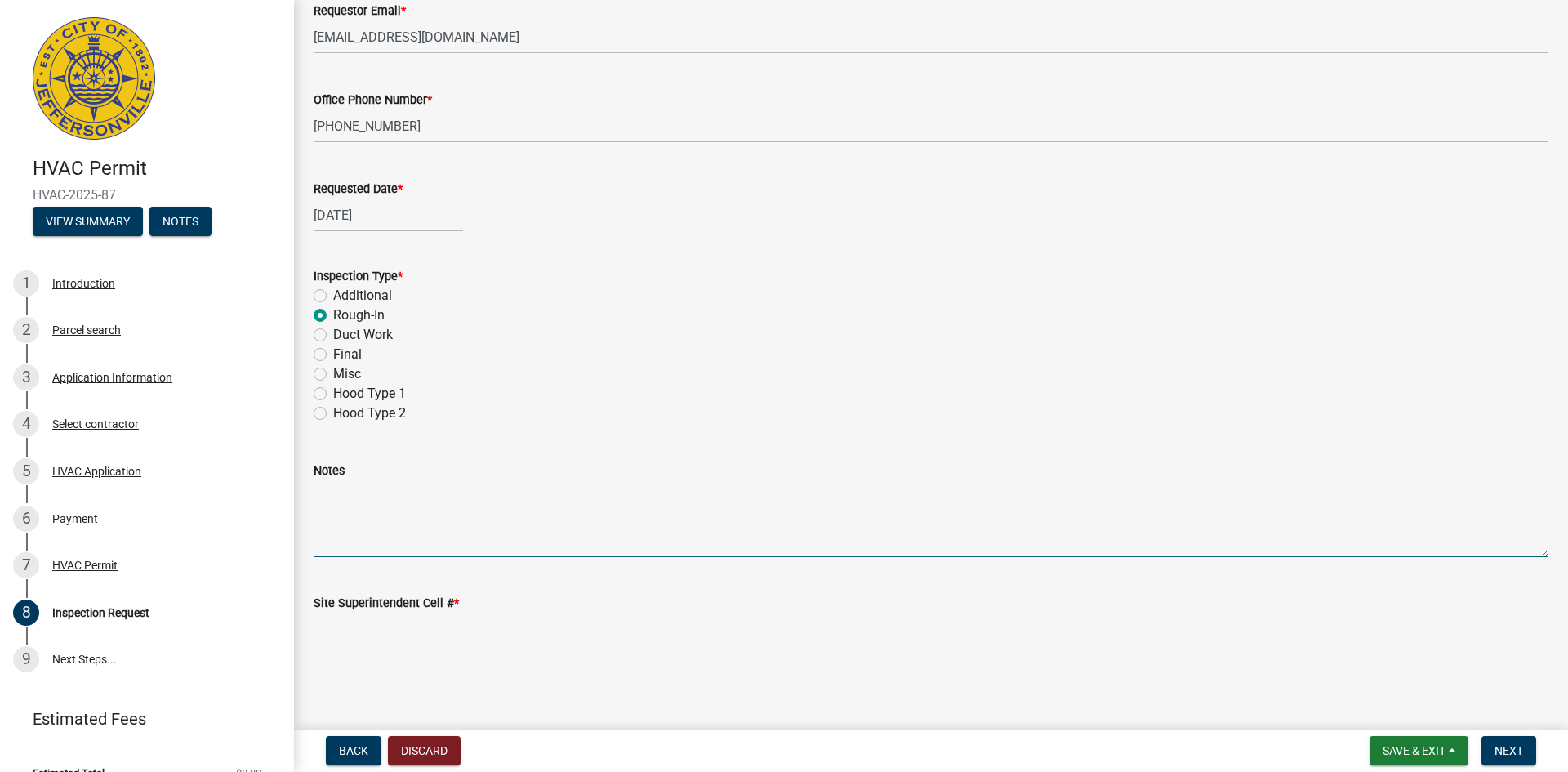
click at [329, 508] on textarea "Notes" at bounding box center [931, 519] width 1235 height 77
type textarea "R"
type textarea "Overhead rough-in inspection on a equipment"
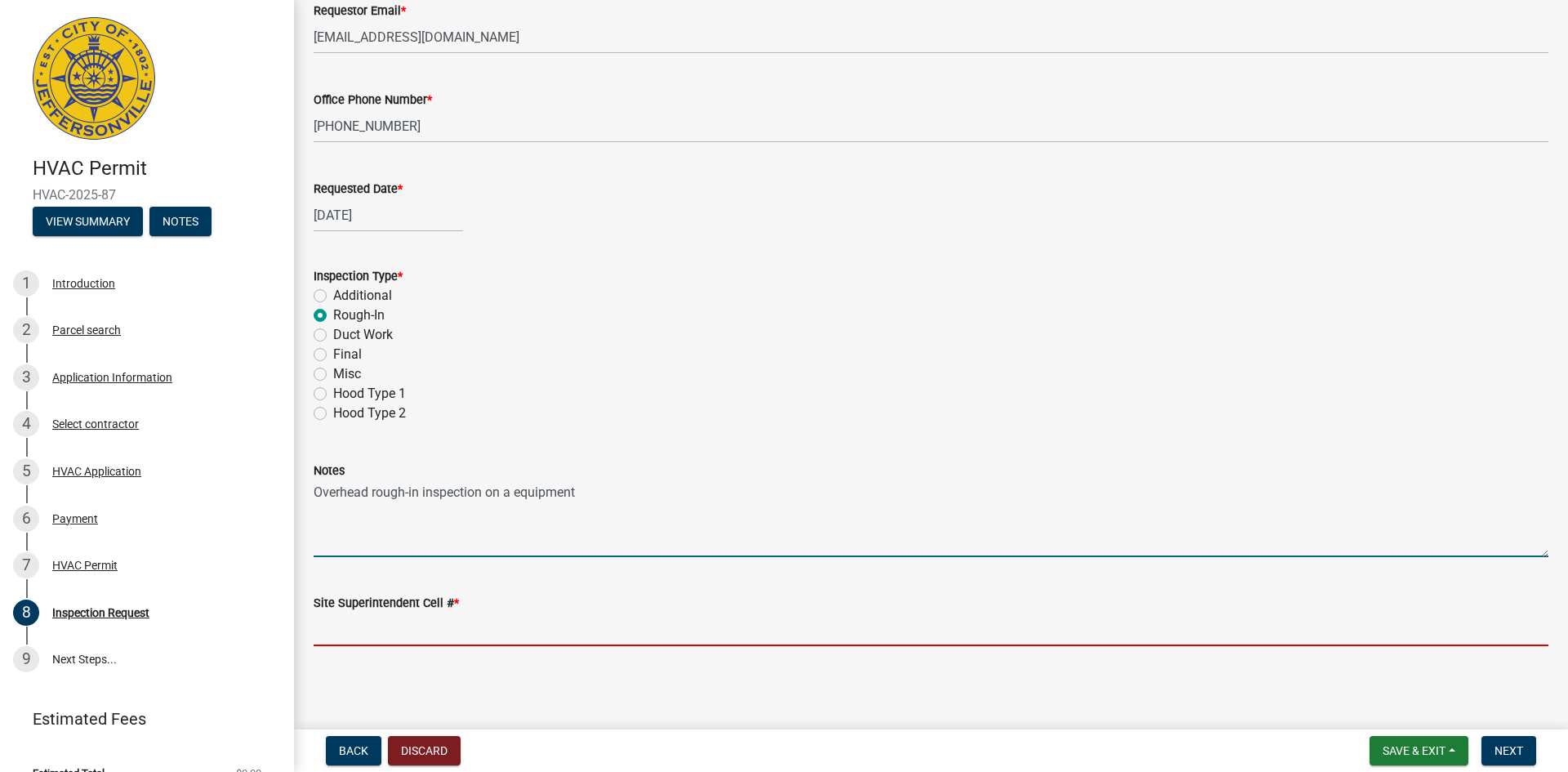
click at [333, 621] on input "Site Superintendent Cell # *" at bounding box center [931, 629] width 1235 height 33
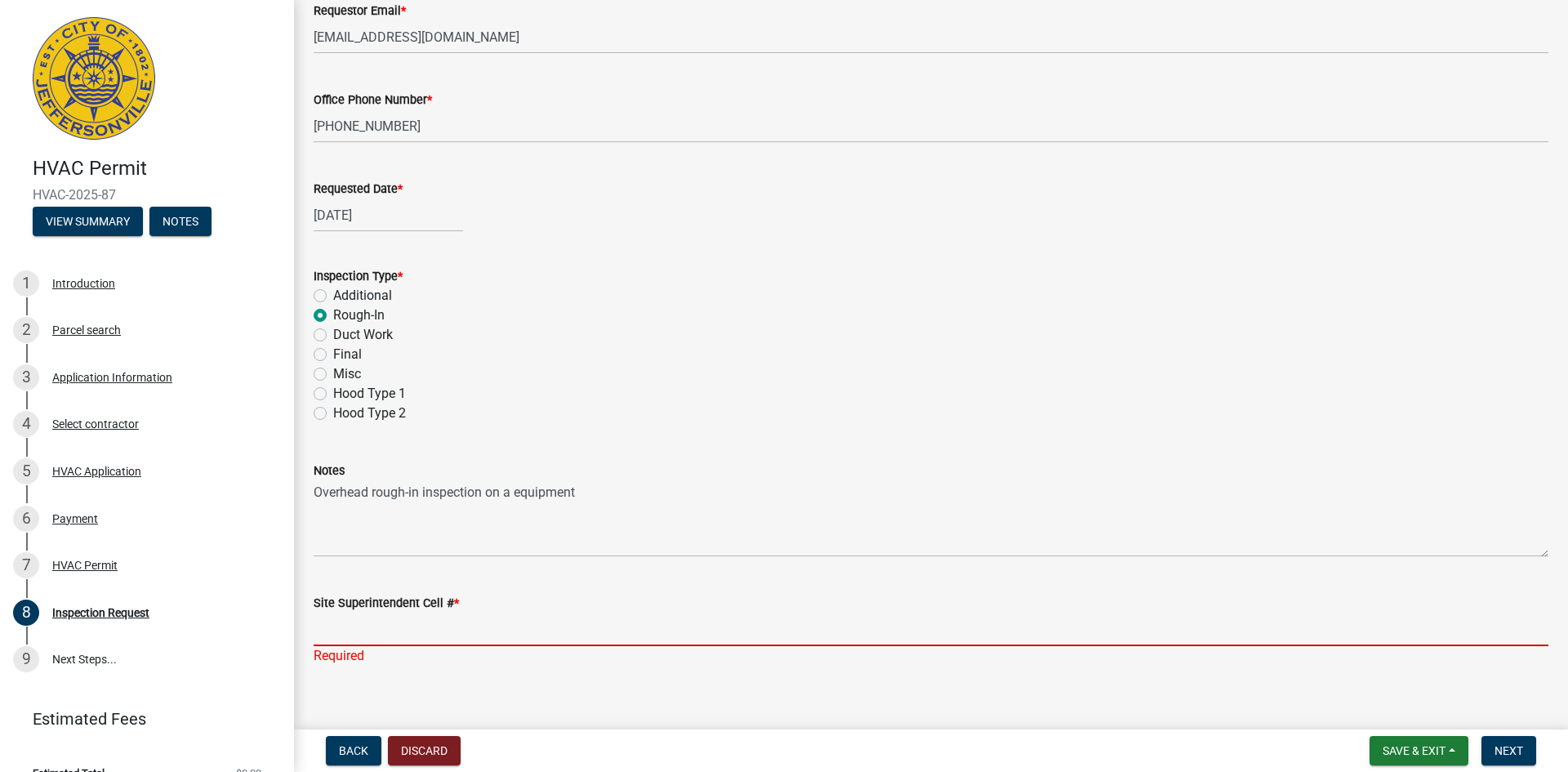
click at [352, 629] on input "Site Superintendent Cell # *" at bounding box center [931, 629] width 1235 height 33
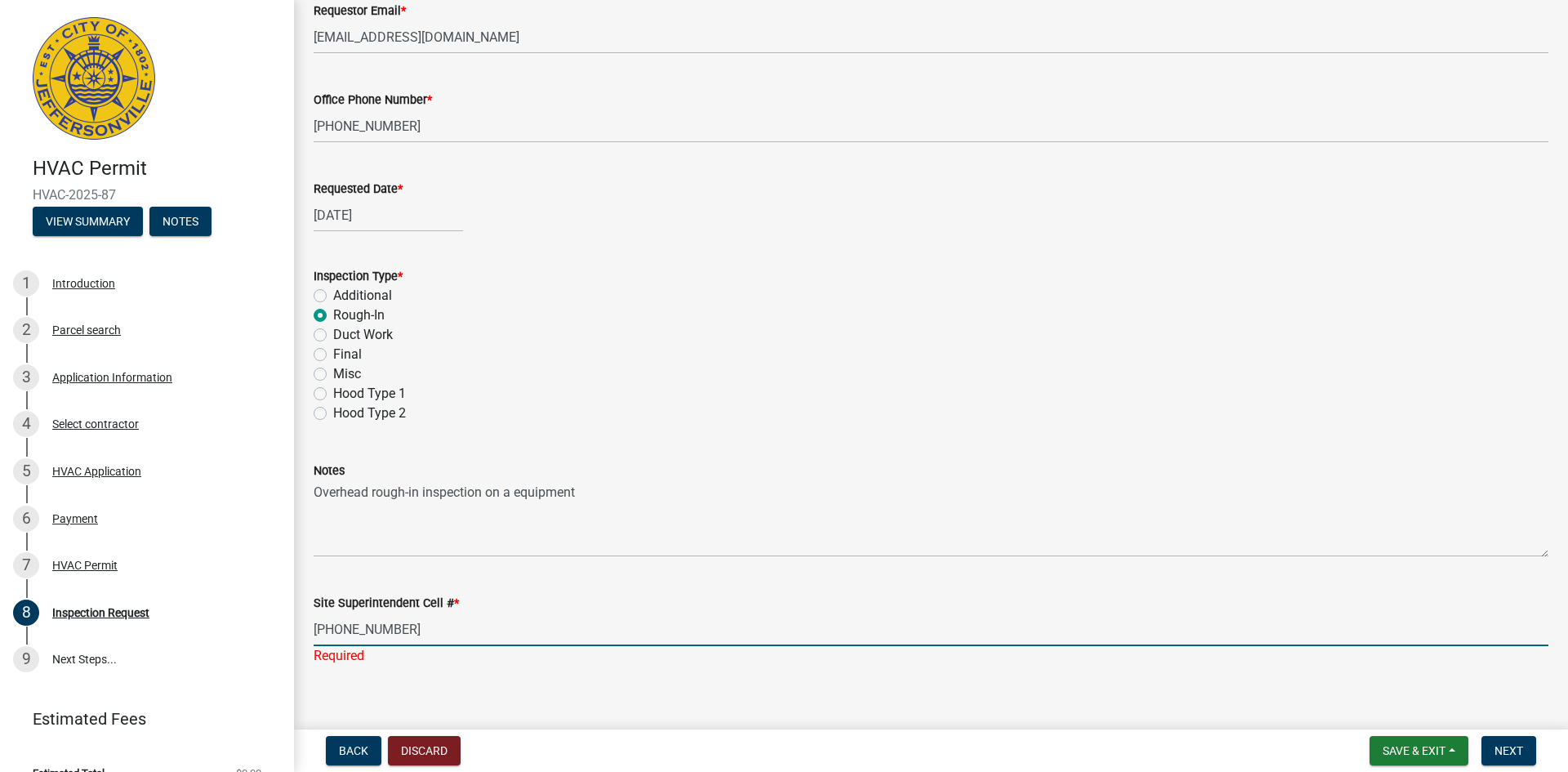
scroll to position [222, 0]
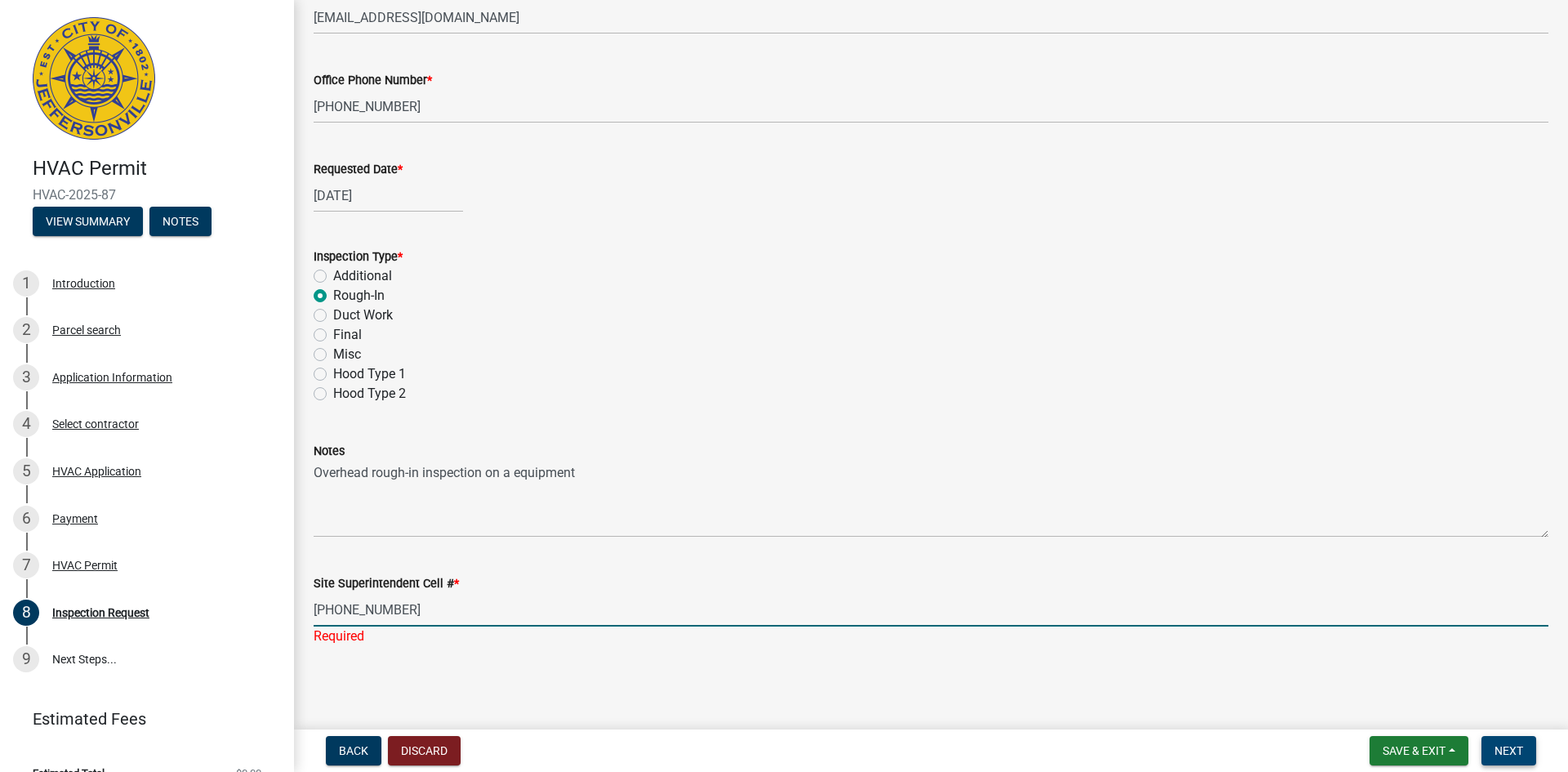
type input "[PHONE_NUMBER]"
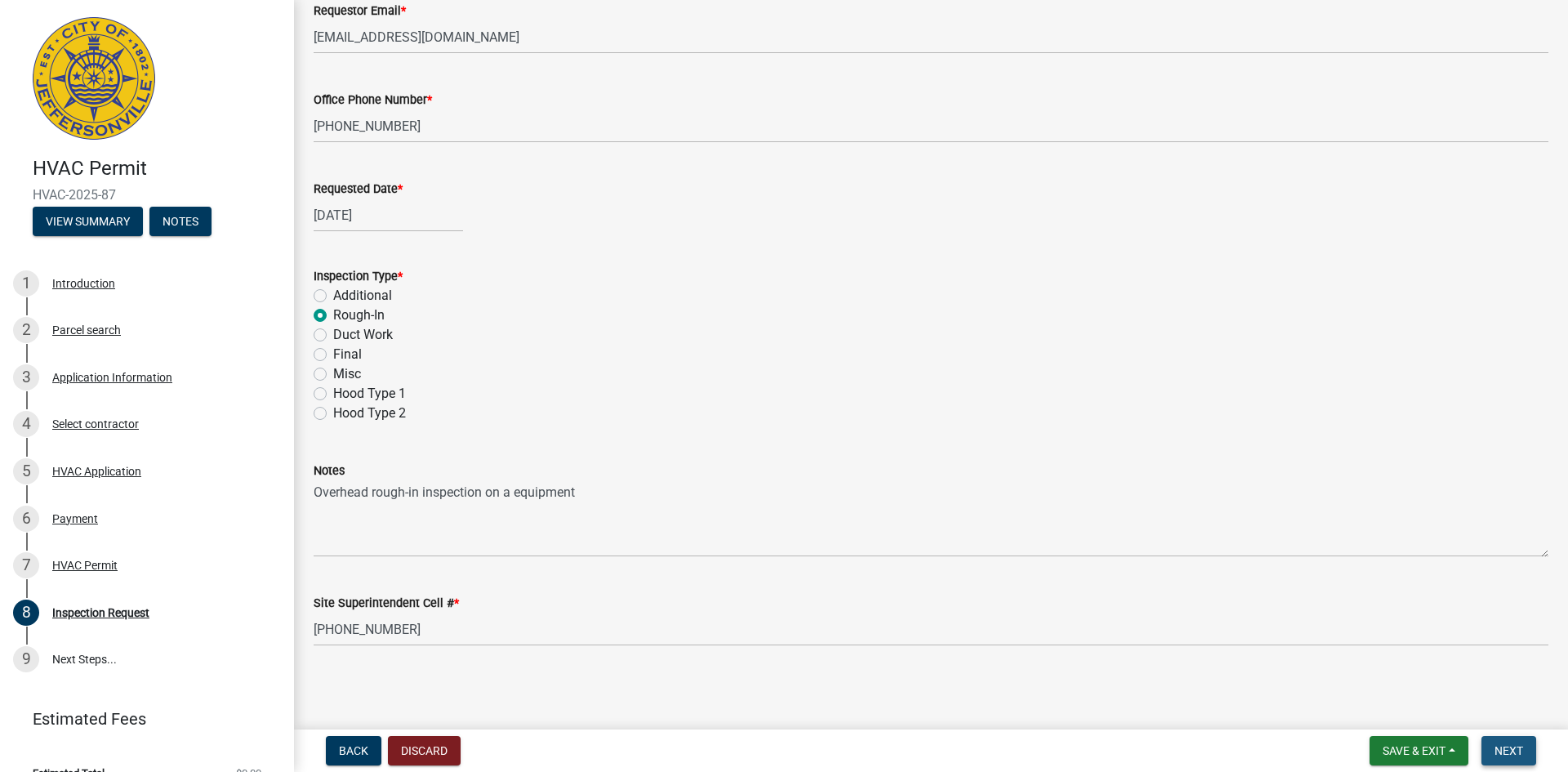
scroll to position [0, 0]
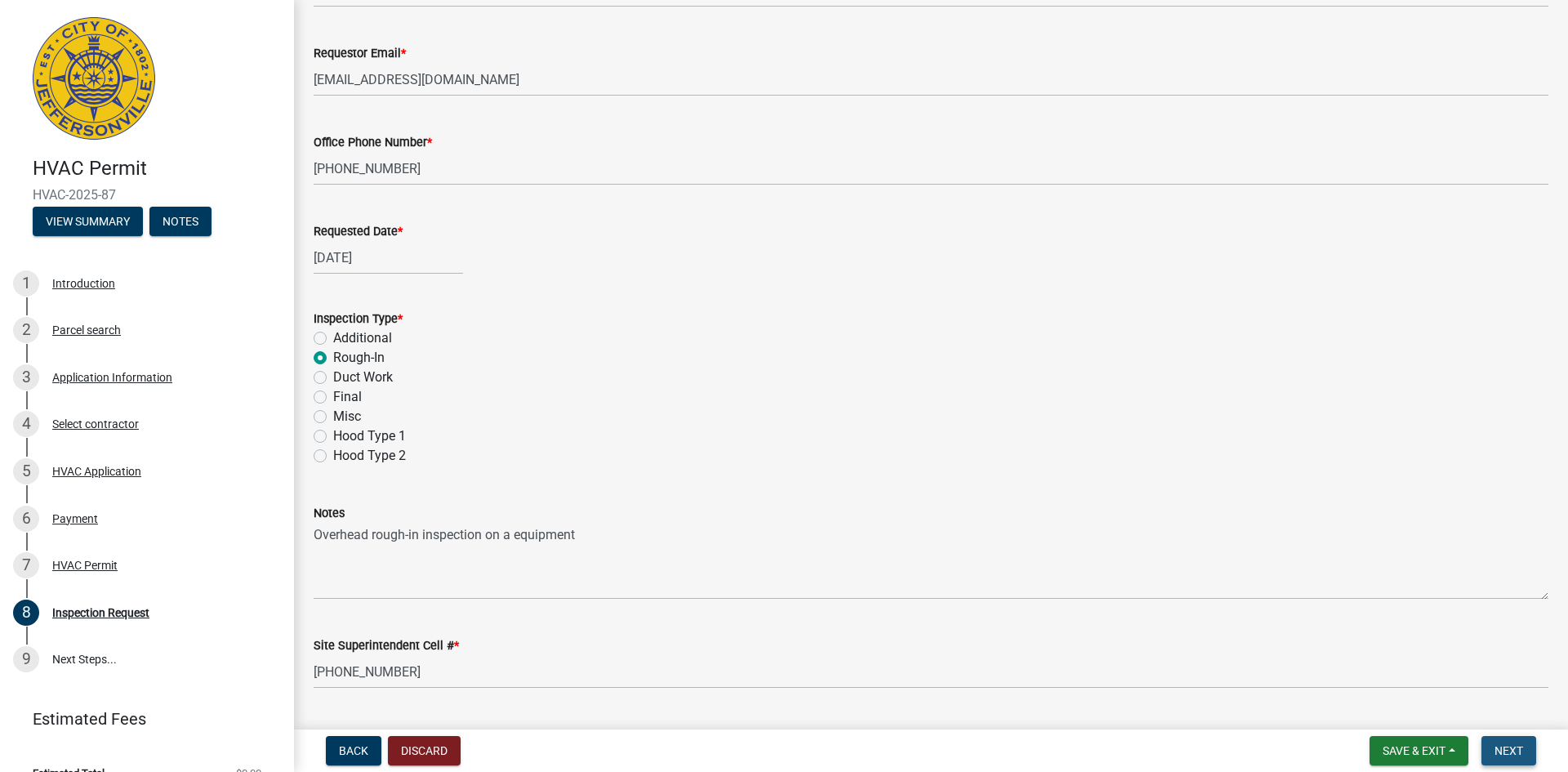
click at [1258, 748] on span "Next" at bounding box center [1508, 751] width 28 height 13
